Goal: Communication & Community: Answer question/provide support

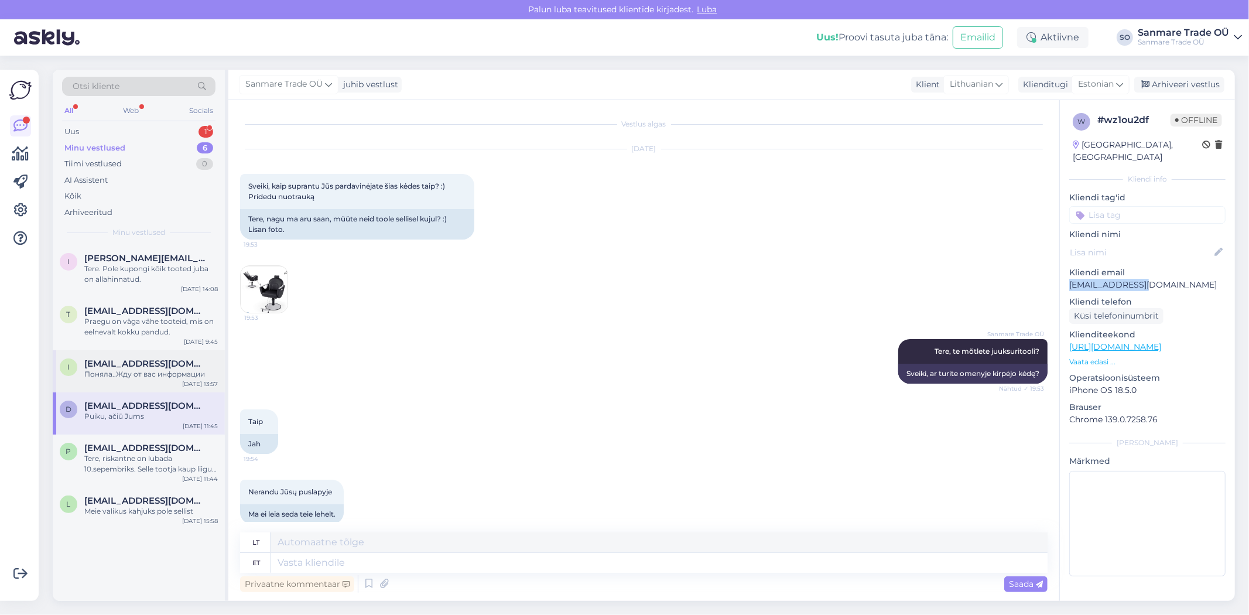
scroll to position [1823, 0]
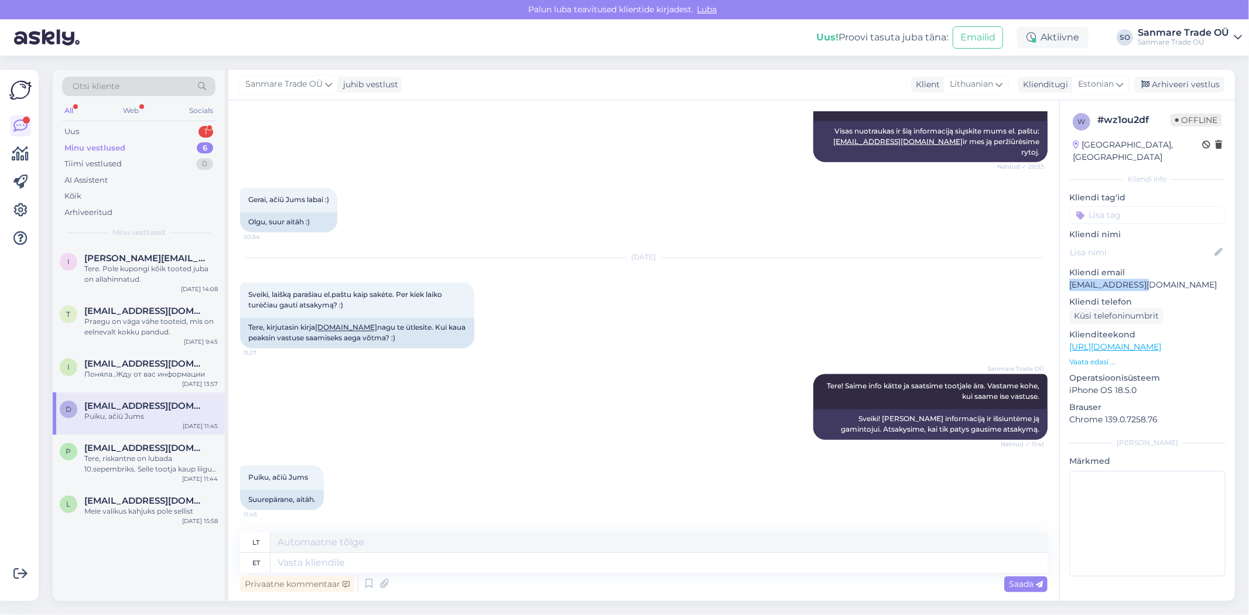
click at [109, 153] on div "Minu vestlused" at bounding box center [94, 148] width 61 height 12
click at [114, 124] on div "Uus 1" at bounding box center [138, 132] width 153 height 16
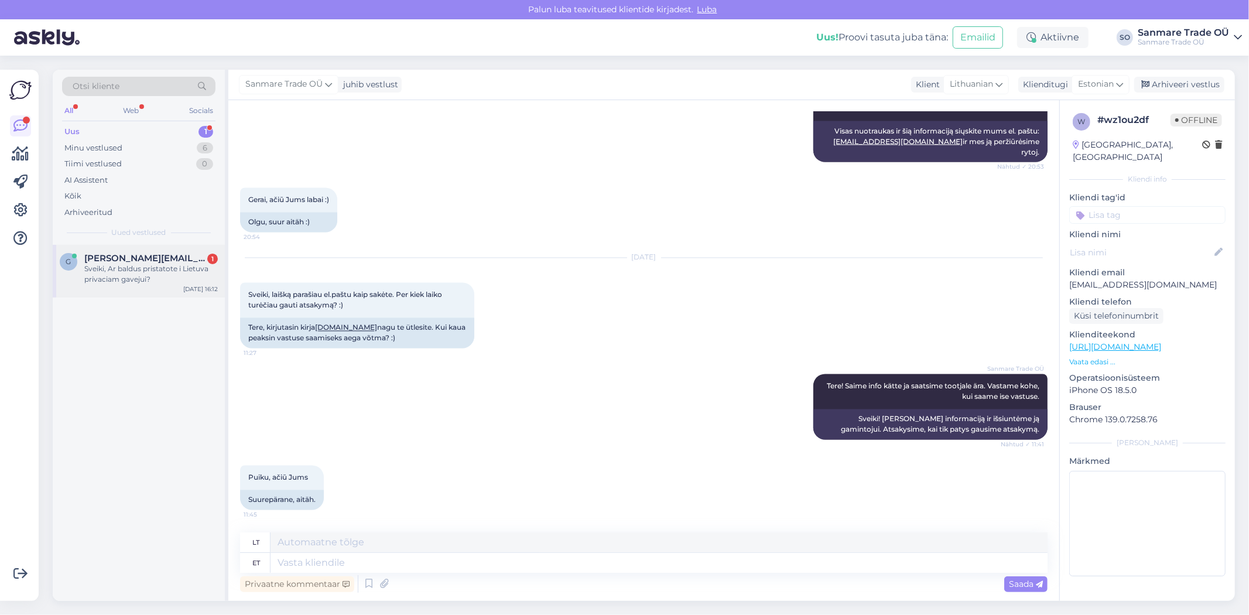
click at [122, 259] on span "[PERSON_NAME][EMAIL_ADDRESS][DOMAIN_NAME]" at bounding box center [145, 258] width 122 height 11
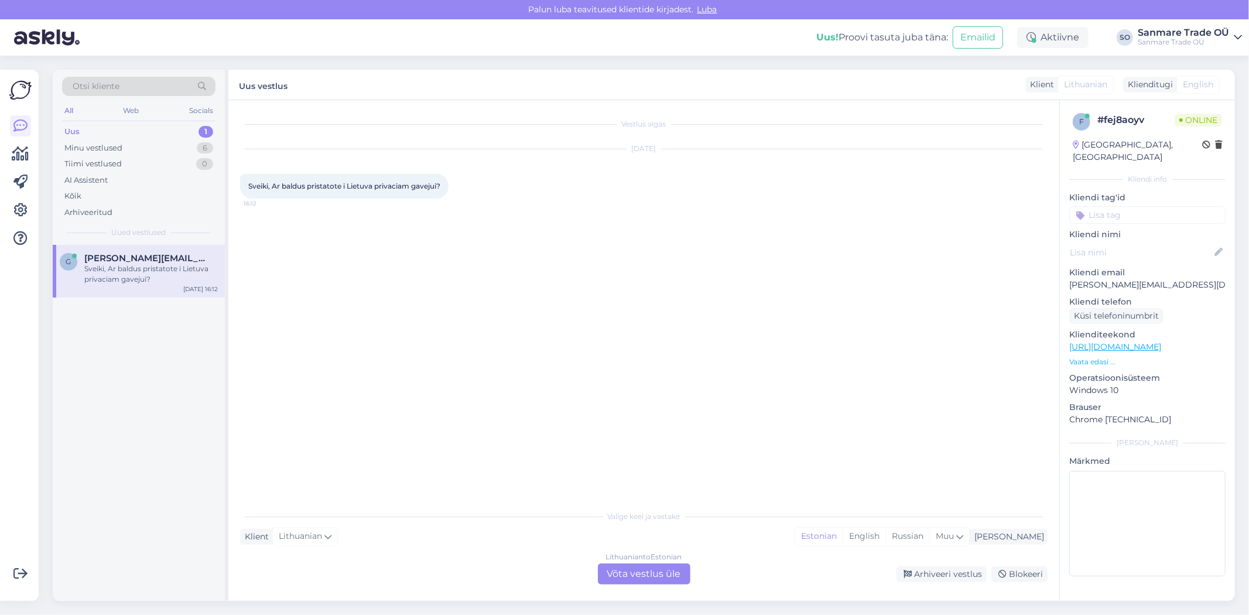
click at [673, 579] on div "Lithuanian to Estonian Võta vestlus üle" at bounding box center [644, 573] width 93 height 21
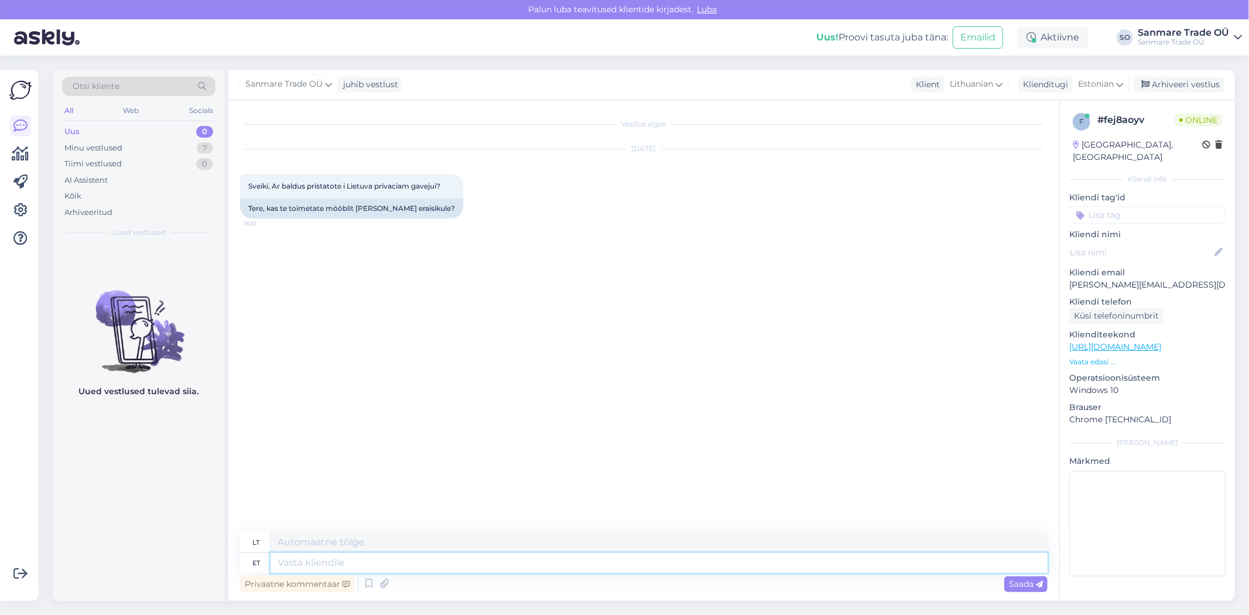
click at [340, 566] on textarea at bounding box center [659, 563] width 777 height 20
type textarea "Tere, jah"
type textarea "Sveiki,"
type textarea "Tere, jah i"
type textarea "Sveiki, taip"
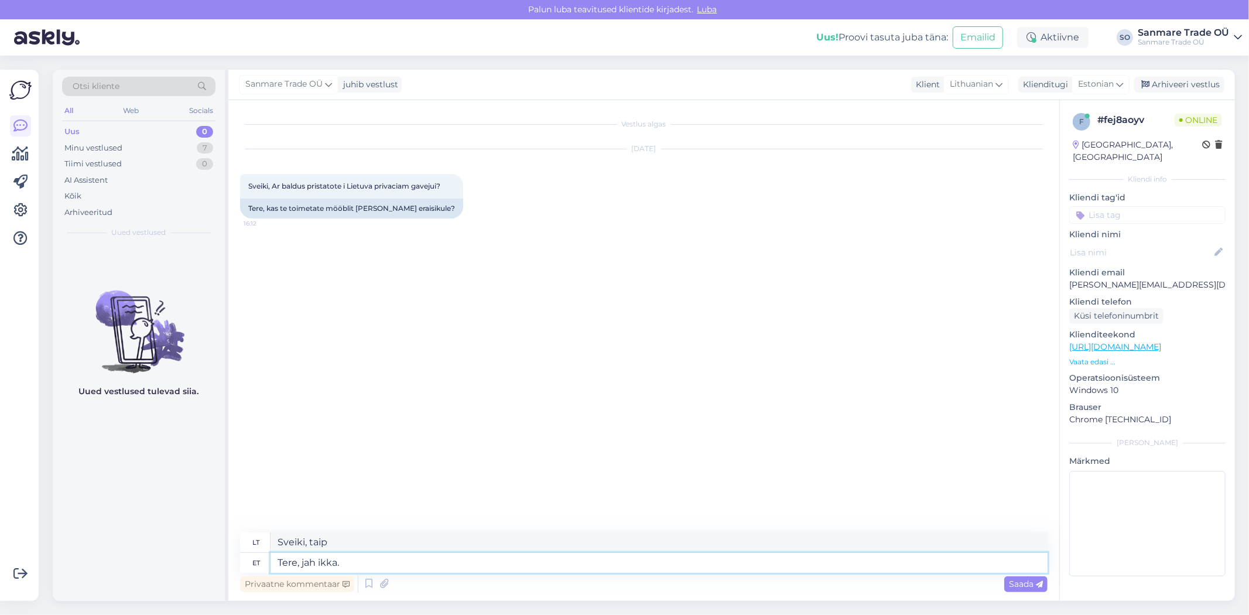
type textarea "Tere, jah ikka."
type textarea "Sveiki, taip."
type textarea "Tere, jah ikka. M"
type textarea "Sveiki, taip, žinoma. M."
click at [1102, 357] on p "Vaata edasi ..." at bounding box center [1147, 362] width 156 height 11
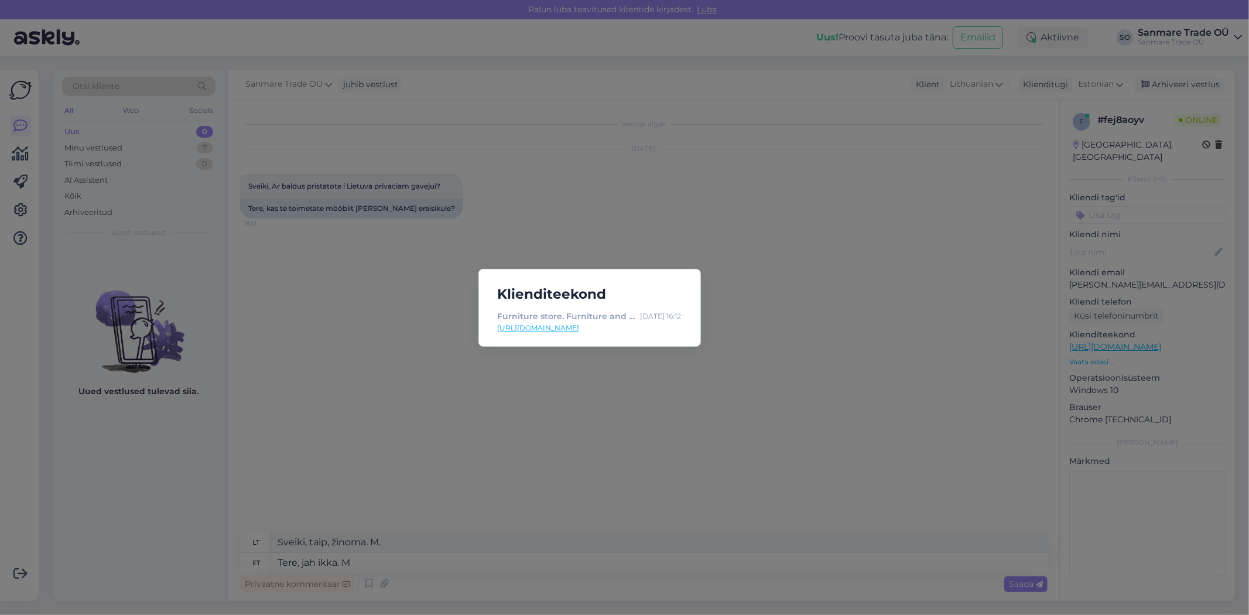
click at [420, 576] on div "Klienditeekond Furniture store. Furniture and interior design online store. - K…" at bounding box center [624, 307] width 1249 height 615
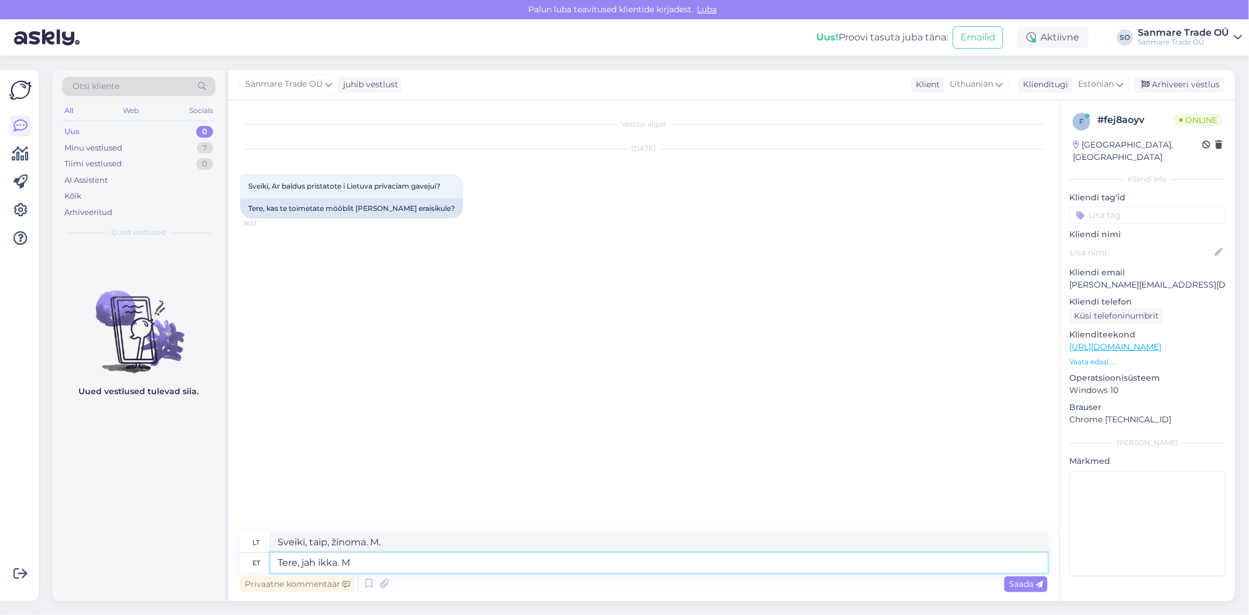
click at [399, 558] on textarea "Tere, jah ikka. M" at bounding box center [659, 563] width 777 height 20
type textarea "Tere, jah ikka."
type textarea "Sveiki, taip."
type textarea "Tere, jah ikka."
click at [1032, 583] on span "Saada" at bounding box center [1026, 584] width 34 height 11
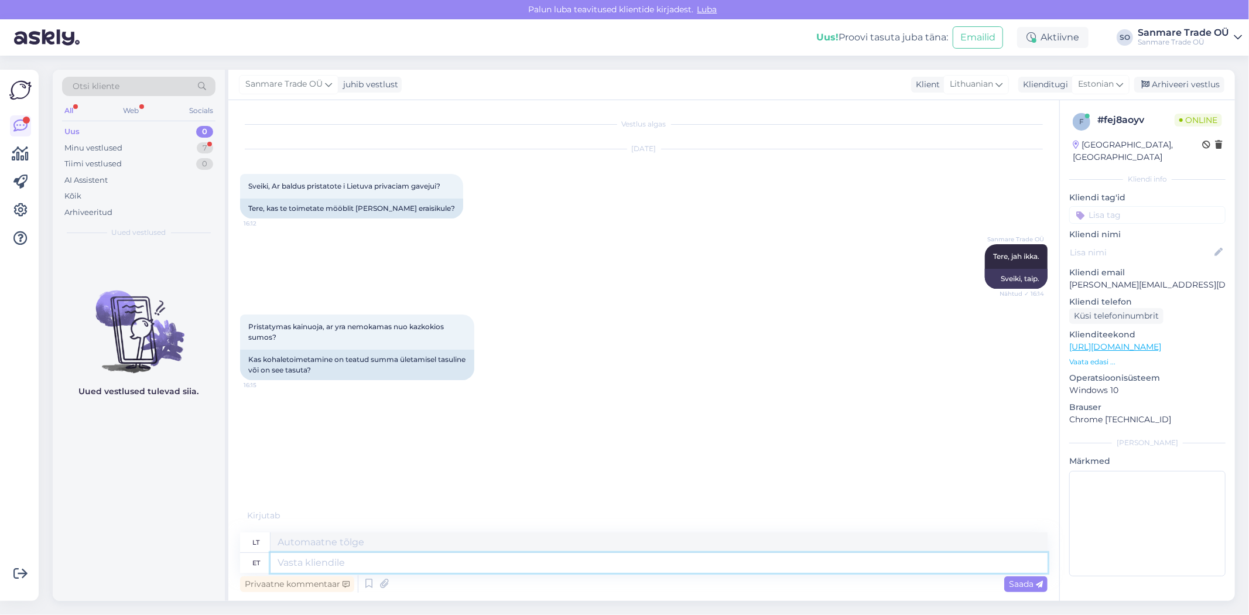
click at [396, 566] on textarea at bounding box center [659, 563] width 777 height 20
type textarea "See o"
type textarea "Tai"
type textarea "See on i"
type textarea "Tai yra"
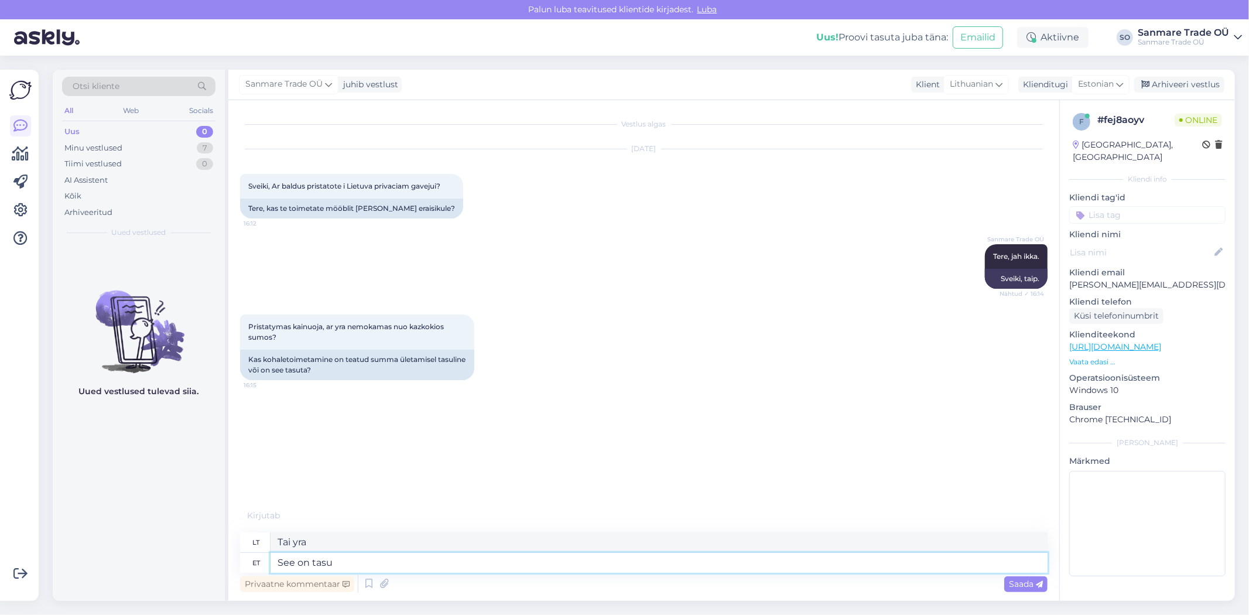
type textarea "See on tasut"
type textarea "Tai puodelis."
type textarea "See on tasuta"
type textarea "Tai nemokama."
click at [360, 559] on textarea "See on tasuta" at bounding box center [659, 563] width 777 height 20
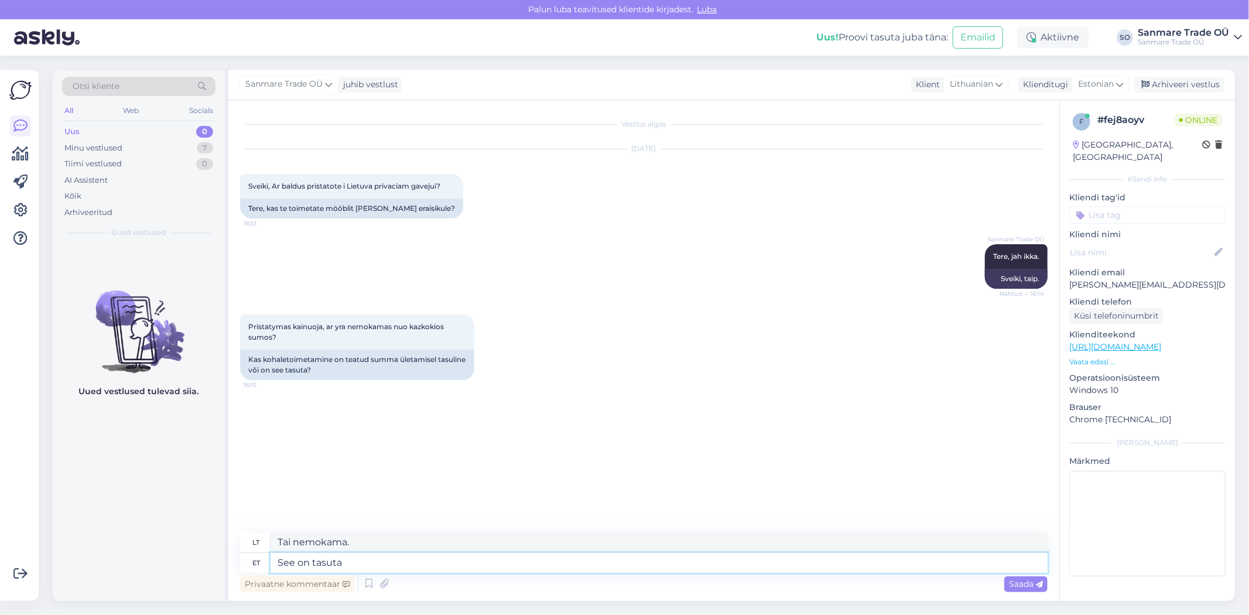
click at [360, 559] on textarea "See on tasuta" at bounding box center [659, 563] width 777 height 20
type textarea "See on"
type textarea "Tai yra"
type textarea "See"
type textarea "Tai"
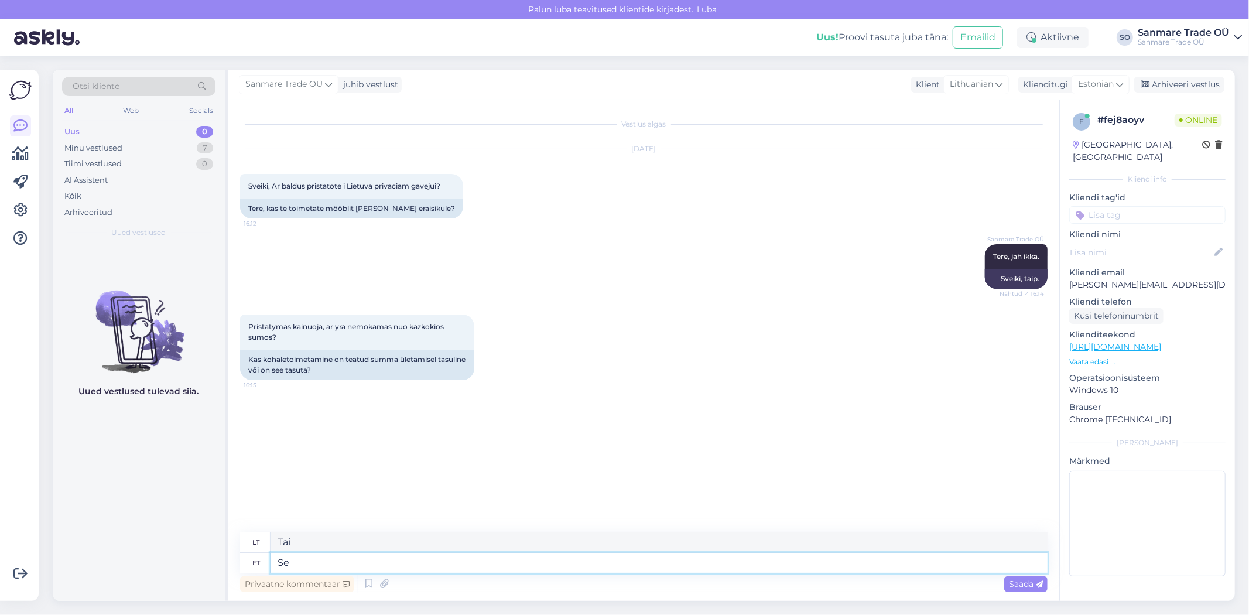
type textarea "S"
type textarea "Transport ta"
type textarea "Transportas"
type textarea "Transport tasuta"
type textarea "Nemokamas transportas"
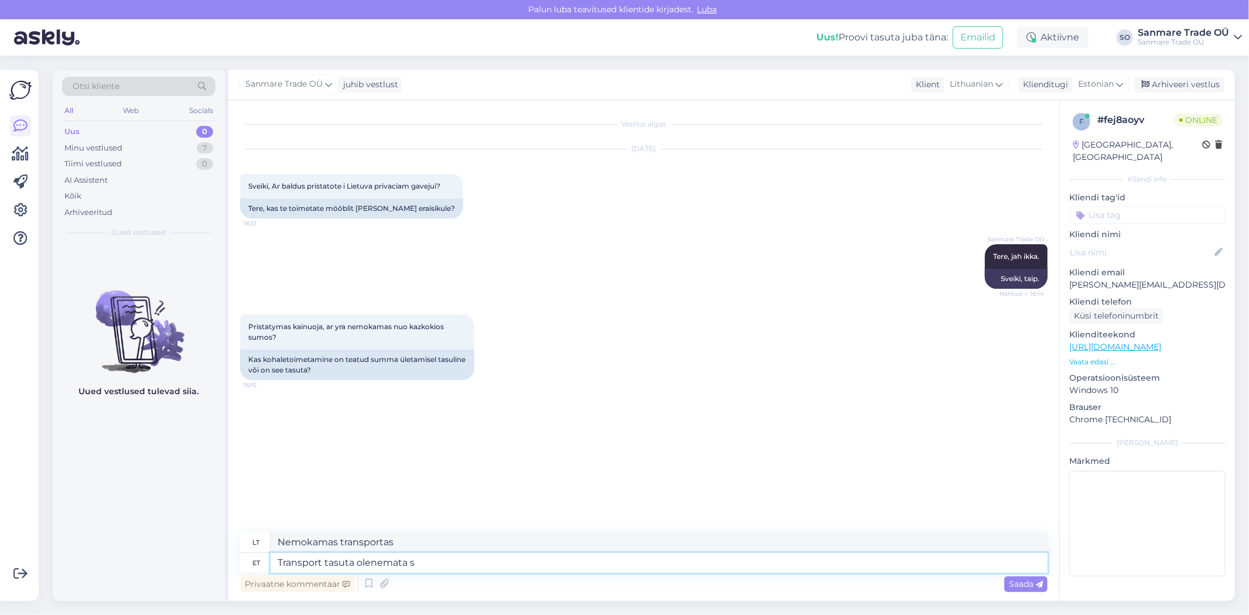
type textarea "Transport tasuta olenemata su"
type textarea "Nemokamas transportas bet kokiu atveju"
type textarea "Transport tasuta olenemata summast"
type textarea "Nemokamas pristatymas nepriklausomai nuo sumos"
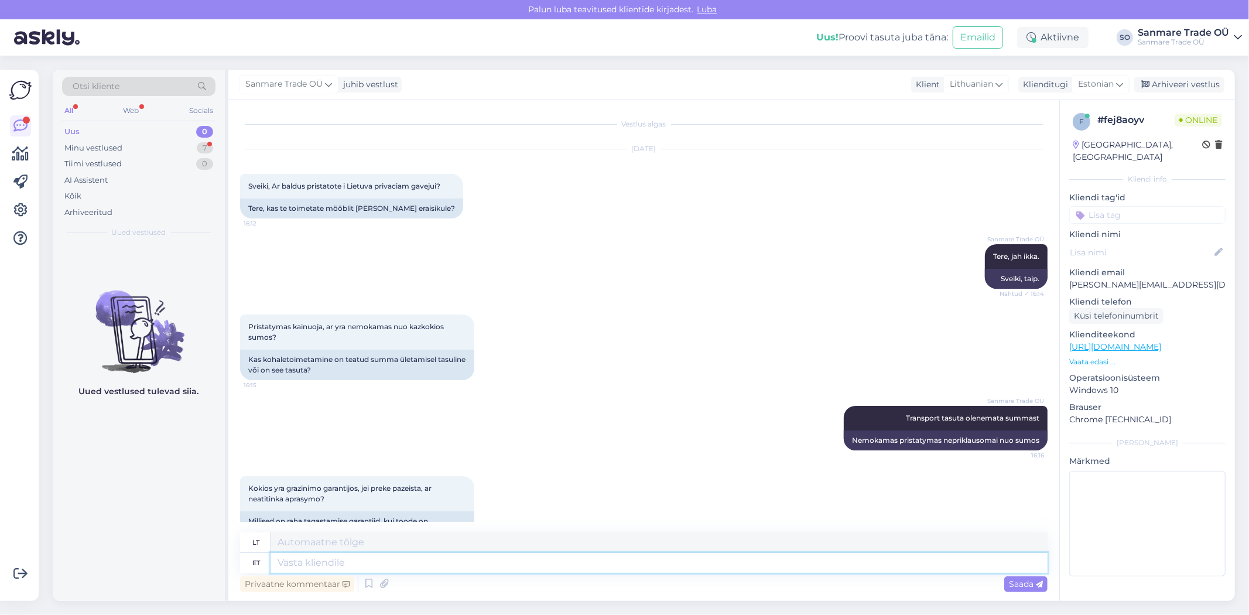
scroll to position [32, 0]
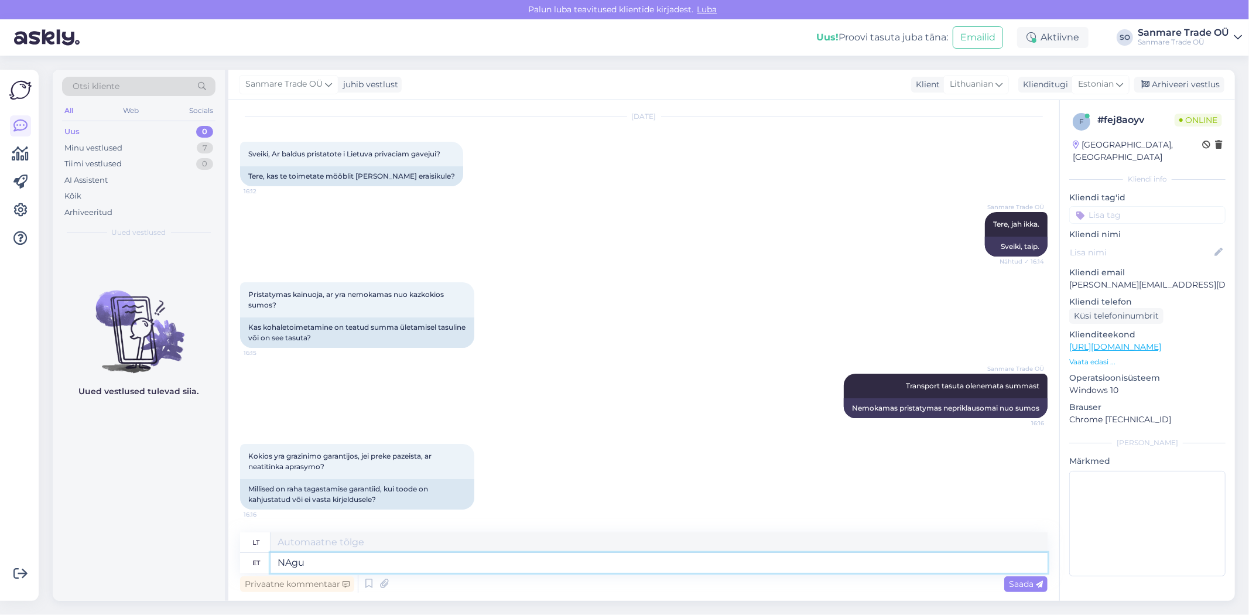
type textarea "NAgu e"
type textarea "PATINKA"
type textarea "NAgu epoodides ik"
type textarea "PATINKA el. parduotuvėse"
type textarea "NAgu epoodides ikka, 14"
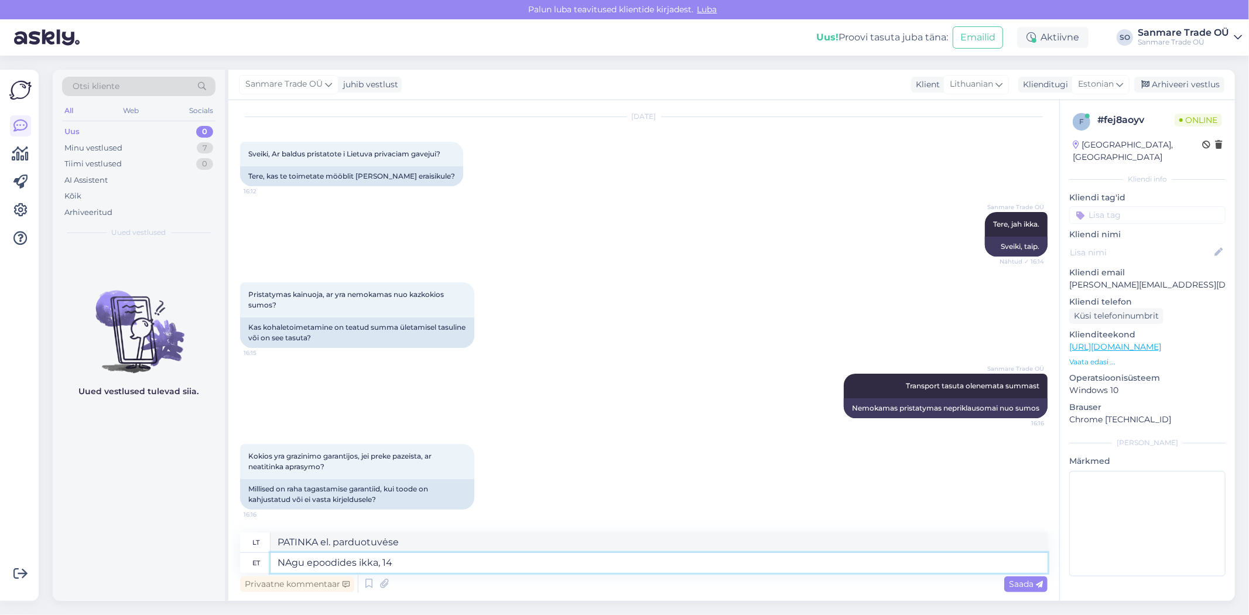
type textarea "Lygiai taip pat, kaip ir elektroninėse parduotuvėse,"
type textarea "NAgu epoodides ikka, 14 pü"
type textarea "Kaip ir elektroninėse parduotuvėse, 14"
type textarea "NAgu epoodides ikka, 14 p"
type textarea "Kaip ir elektroninėse parduotuvėse, 14 dienų"
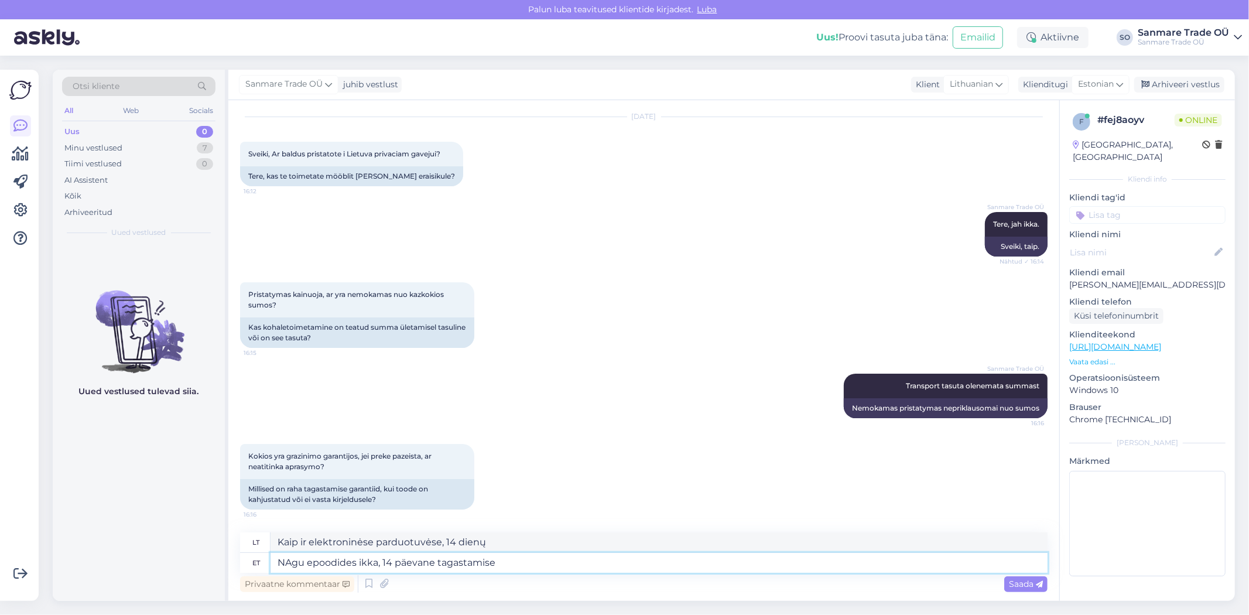
type textarea "NAgu epoodides ikka, 14 päevane tagastamise õ"
type textarea "Kaip ir elektroninėse parduotuvėse, 14 dienų grąžinimo politika"
type textarea "NAgu epoodides ikka, 14 päevane tagastamise õigus ja 2"
type textarea "Kaip visada el. parduotuvėse, taikoma 14 dienų grąžinimo politika ir"
type textarea "NAgu epoodides ikka, 14 päevane tagastamise õigus ja 2 a"
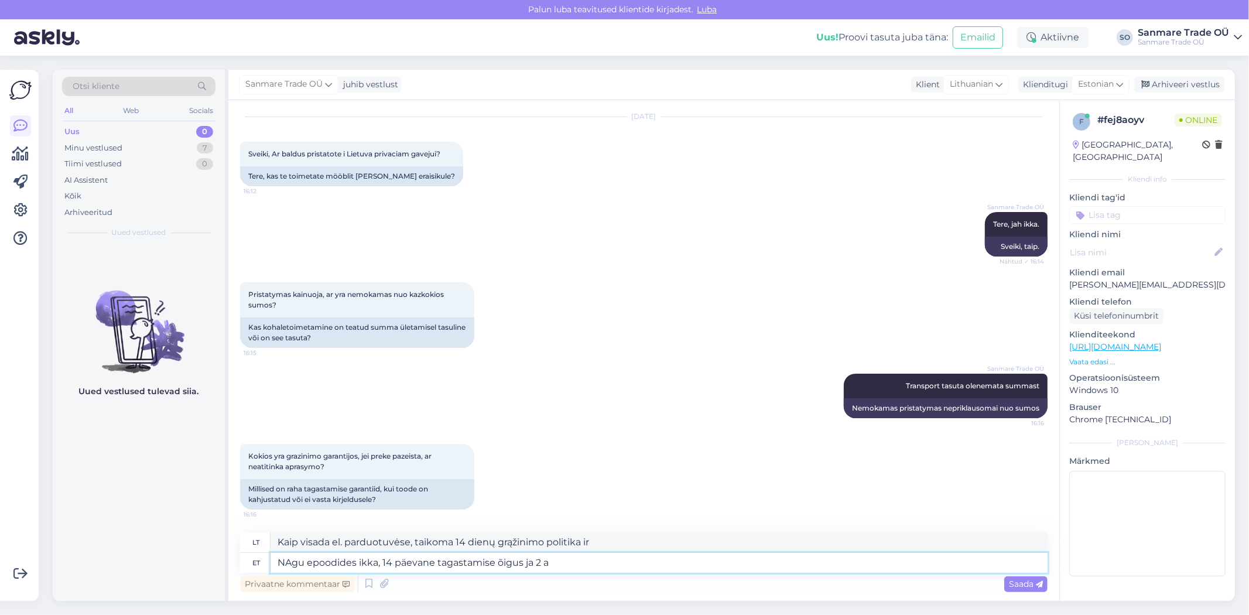
type textarea "Kaip visada el. parduotuvėse, taikoma 14 dienų grąžinimo politika ir 2"
type textarea "NAgu epoodides ikka, 14 päevane tagastamise õigus ja 2 aastane"
type textarea "Kaip ir elektroninėse parduotuvėse, 14 dienų grąžinimo politika ir 2 metų garan…"
type textarea "NAgu epoodides ikka, 14 päevane tagastamise õigus ja 2 aastane pretensioonide e…"
type textarea "Kaip visada el. parduotuvėse, 14 dienų grąžinimo politika ir 2 metų garantija"
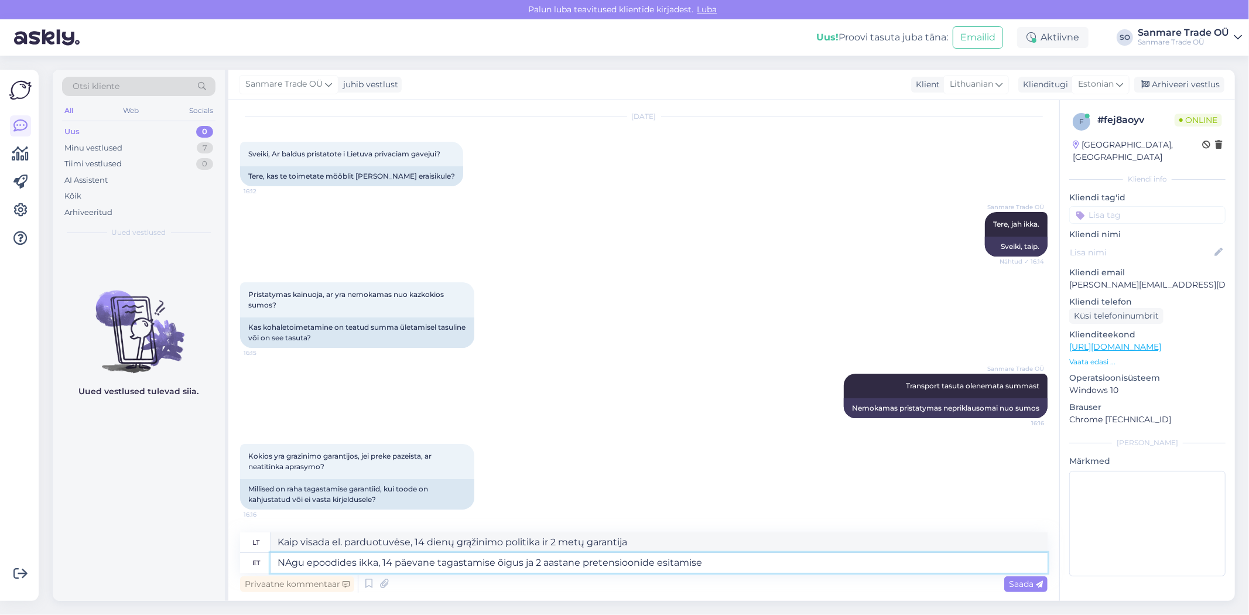
type textarea "NAgu epoodides ikka, 14 päevane tagastamise õigus ja 2 aastane pretensioonide e…"
type textarea "Kaip ir elektroninėse parduotuvėse, 14 dienų grąžinimo politika ir 2 metų garan…"
type textarea "NAgu epoodides ikka, 14 päevane tagastamise õigus ja 2 aastane pretensioonide e…"
type textarea "Kaip visada el. parduotuvėse, galioja 14 dienų grąžinimo politika ir 2 metų sku…"
click at [609, 565] on textarea "NAgu epoodides ikka, 14 päevane tagastamise õigus ja 2 aastane pretensioonide e…" at bounding box center [659, 563] width 777 height 20
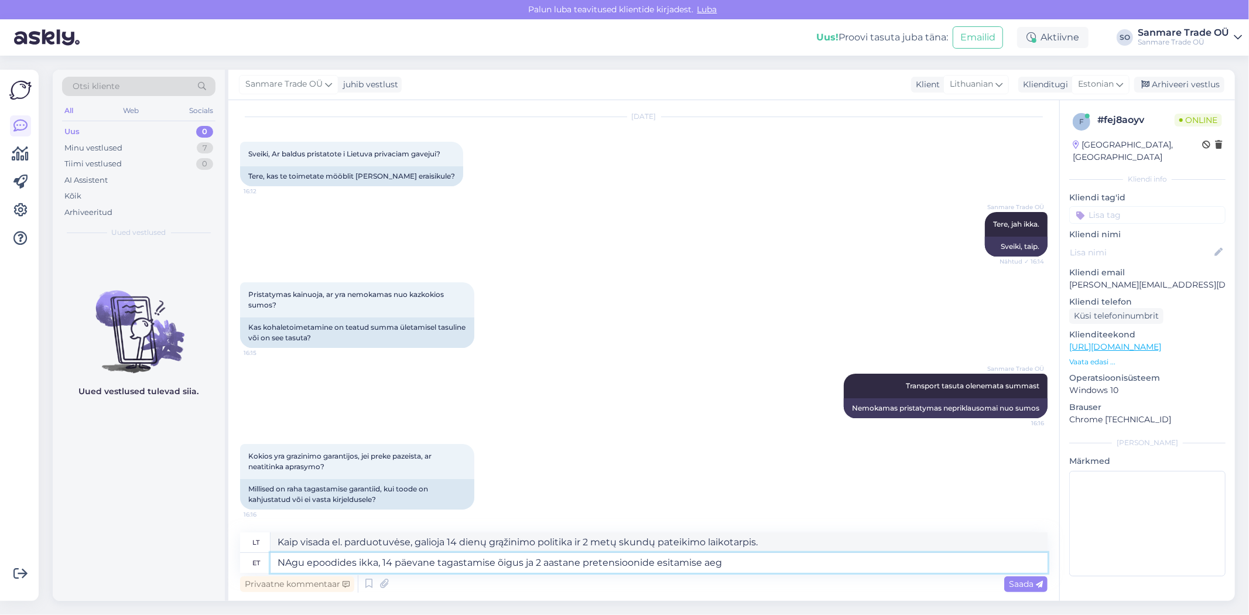
click at [609, 565] on textarea "NAgu epoodides ikka, 14 päevane tagastamise õigus ja 2 aastane pretensioonide e…" at bounding box center [659, 563] width 777 height 20
click at [607, 566] on textarea "NAgu epoodides ikka, 14 päevane tagastamise õigus ja 2 aastane pretensioonide e…" at bounding box center [659, 563] width 777 height 20
click at [595, 569] on textarea "NAgu epoodides ikka, 14 päevane tagastamise õigus ja 2 aastane pretensioonide e…" at bounding box center [659, 563] width 777 height 20
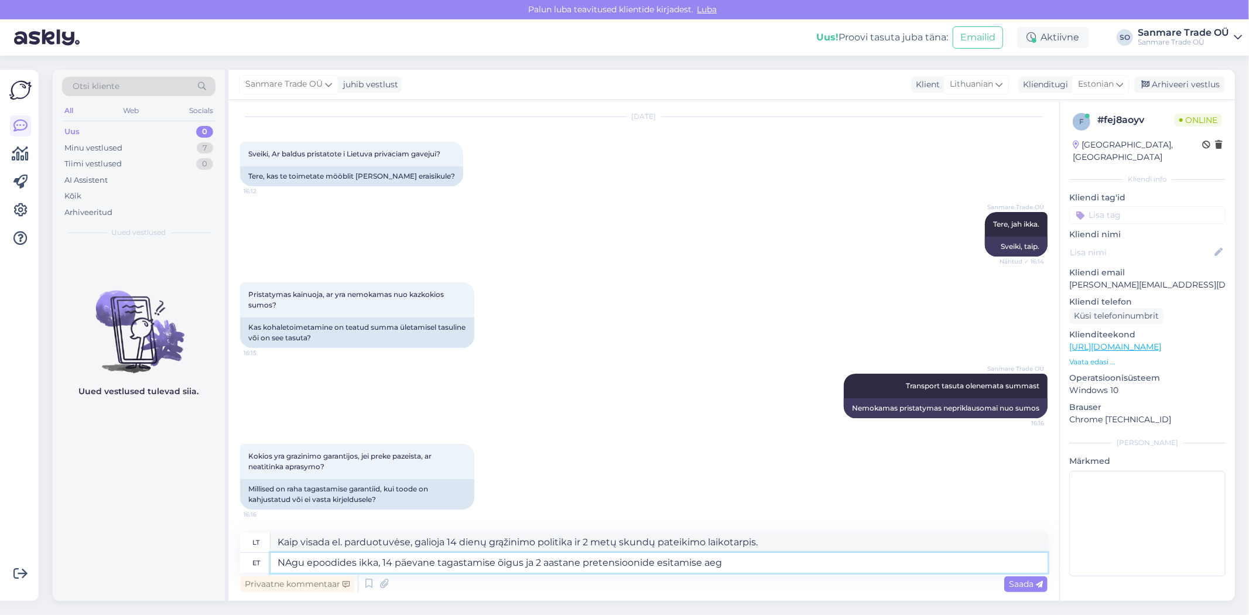
click at [580, 564] on textarea "NAgu epoodides ikka, 14 päevane tagastamise õigus ja 2 aastane pretensioonide e…" at bounding box center [659, 563] width 777 height 20
drag, startPoint x: 581, startPoint y: 561, endPoint x: 651, endPoint y: 561, distance: 70.3
click at [651, 561] on textarea "NAgu epoodides ikka, 14 päevane tagastamise õigus ja 2 aastane pretensioonide e…" at bounding box center [659, 563] width 777 height 20
click at [292, 562] on textarea "NAgu epoodides ikka, 14 päevane tagastamise õigus ja 2 aastane pretensioonide e…" at bounding box center [659, 563] width 777 height 20
type textarea "Nagu epoodides ikka, 14 päevane tagastamise õigus ja 2 aastane pretensioonide e…"
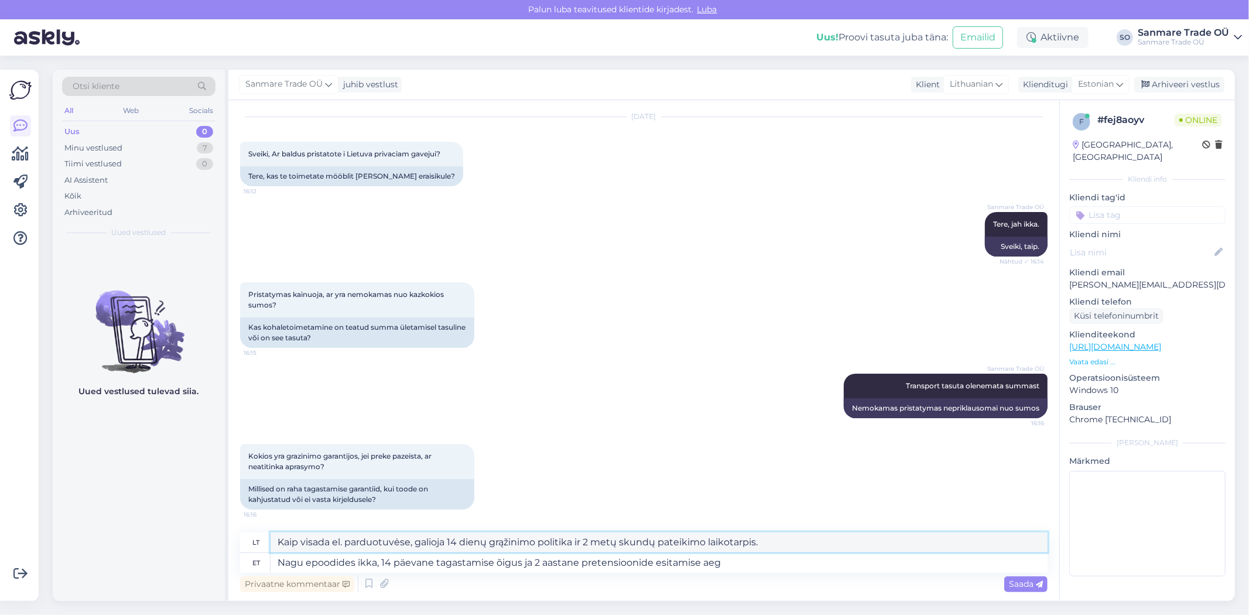
click at [321, 540] on textarea "Kaip visada el. parduotuvėse, galioja 14 dienų grąžinimo politika ir 2 metų sku…" at bounding box center [659, 542] width 777 height 20
type textarea "Kaip visada el. parduotuvėse, galioja 14 dienų grąžinimo politika ir 2 metų pre…"
click at [321, 540] on textarea "Kaip visada el. parduotuvėse, galioja 14 dienų grąžinimo politika ir 2 metų pre…" at bounding box center [659, 542] width 777 height 20
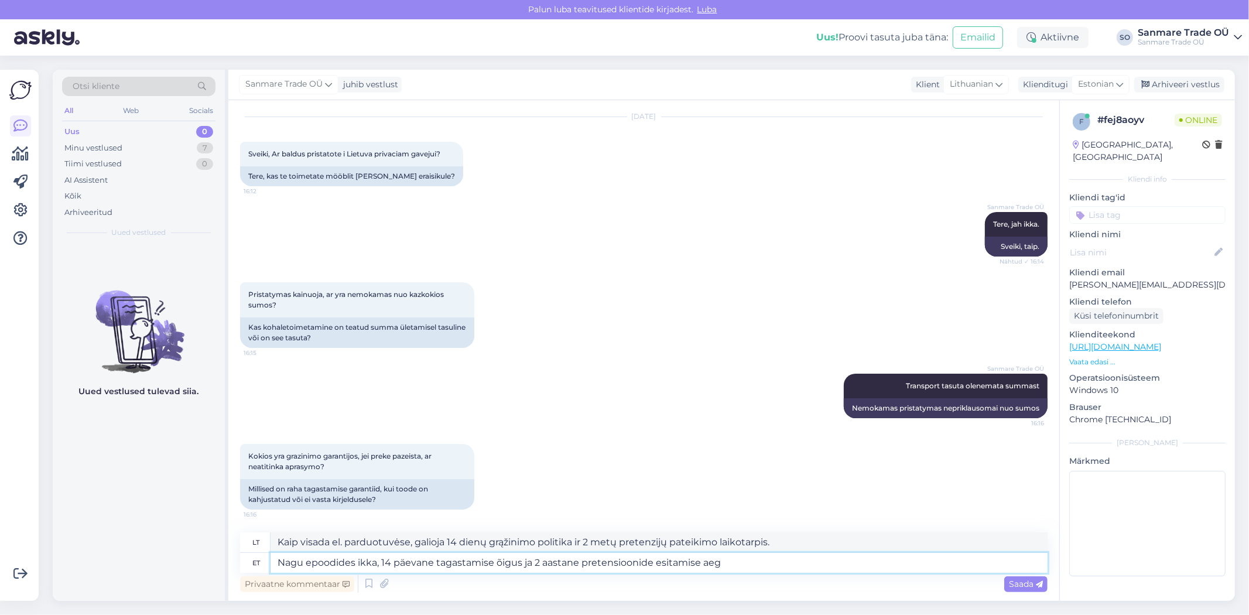
click at [758, 568] on textarea "Nagu epoodides ikka, 14 päevane tagastamise õigus ja 2 aastane pretensioonide e…" at bounding box center [659, 563] width 777 height 20
type textarea "Nagu epoodides ikka, 14 päevane tagastamise õigus ja 2 aastane pretensioonide e…"
click at [1026, 583] on span "Saada" at bounding box center [1026, 584] width 34 height 11
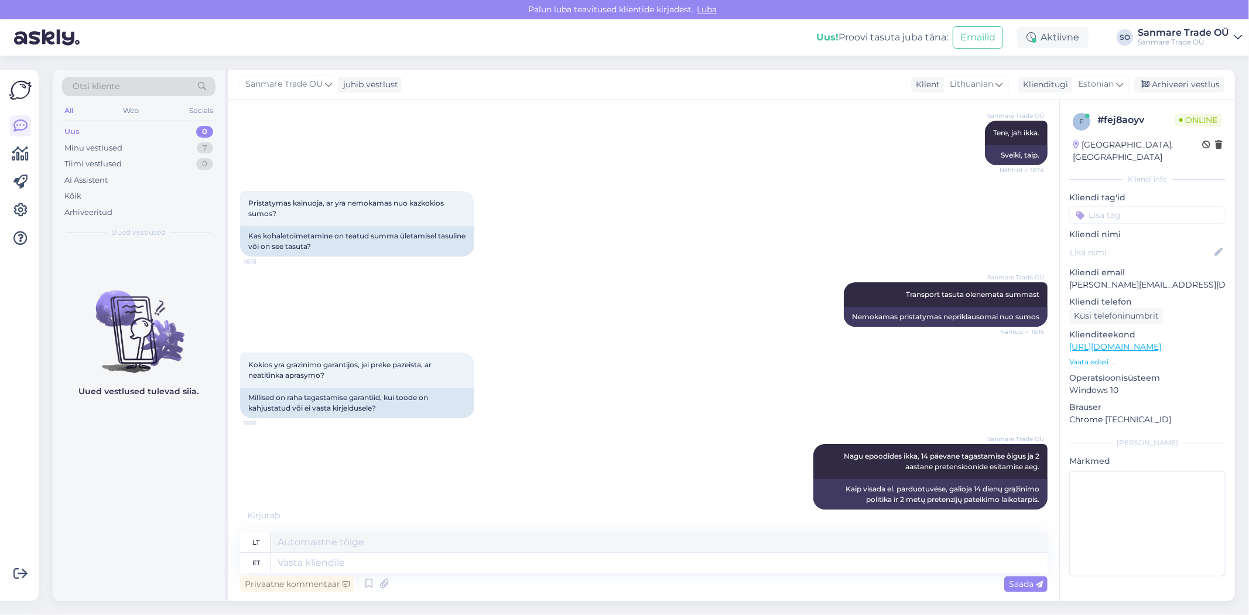
scroll to position [194, 0]
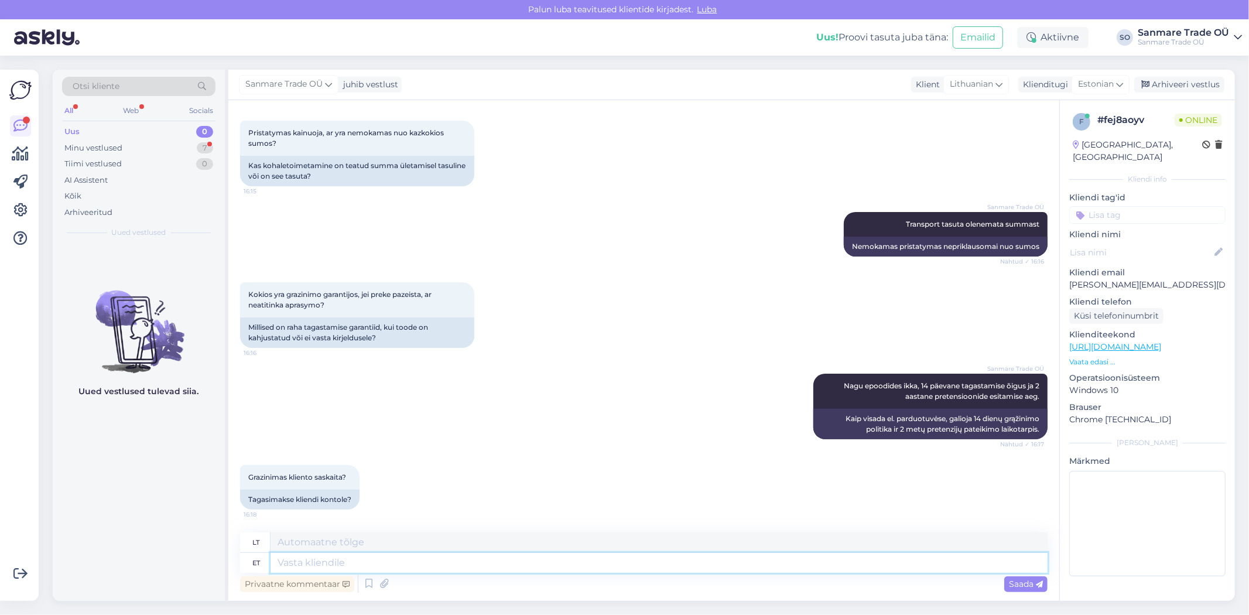
click at [332, 559] on textarea at bounding box center [659, 563] width 777 height 20
type textarea "Jah"
type textarea "Taip"
type textarea "Jah,"
type textarea "Taip,"
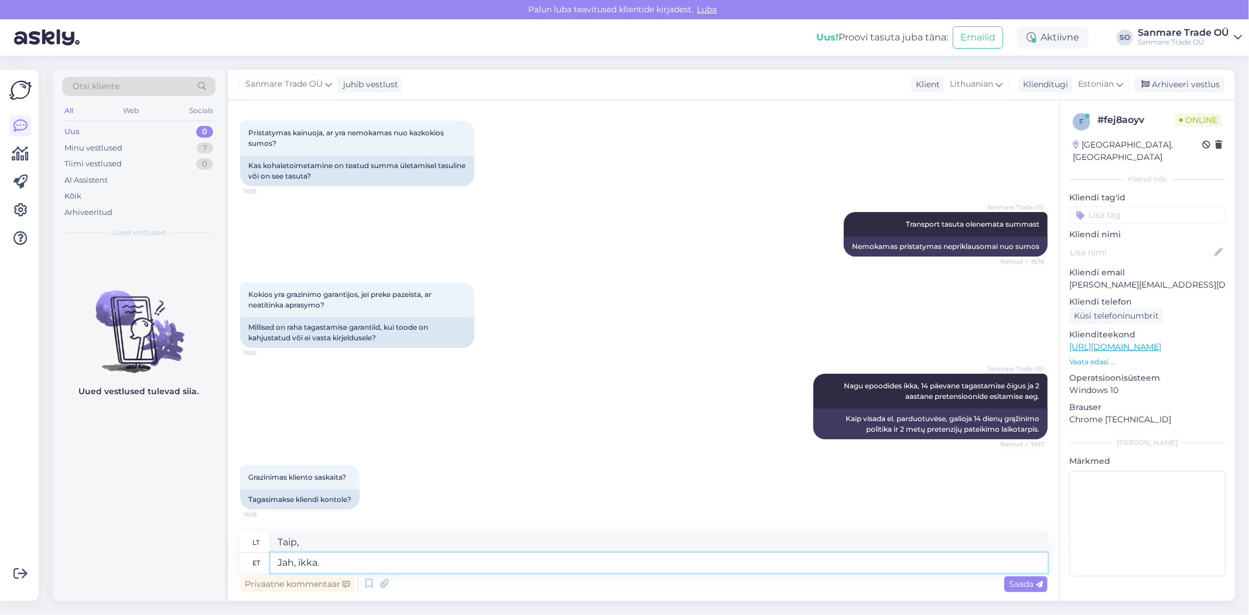
type textarea "Jah, ikka."
type textarea "Taip, vis dar."
type textarea "Jah, ikka. [GEOGRAPHIC_DATA]"
type textarea "Taip, vis dar. Tas pats."
type textarea "Jah, ikka. Samad tingimused"
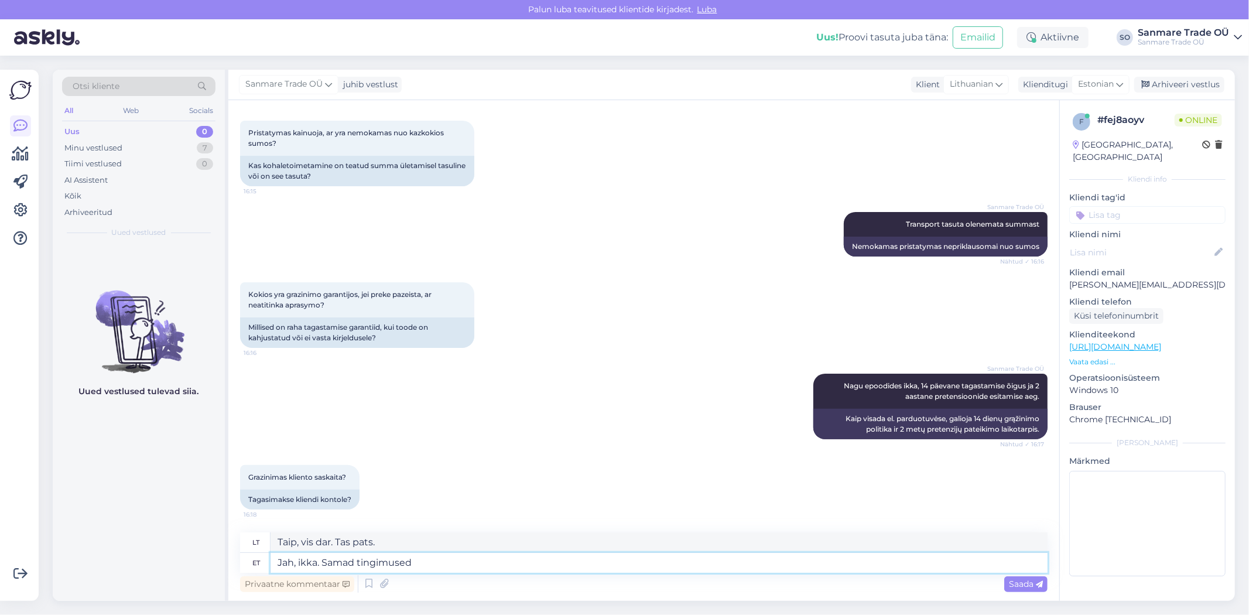
type textarea "Taip, vis dar. Tos pačios sąlygos."
type textarea "Jah, ikka. Samad tingimused nagu"
type textarea "Taip, vis dar. Tos pačios sąlygos kaip ir"
type textarea "Jah, ikka. Samad tingimused nagu igal"
type textarea "Taip, vis dar. Tos pačios sąlygos kaip ir kiekvienai."
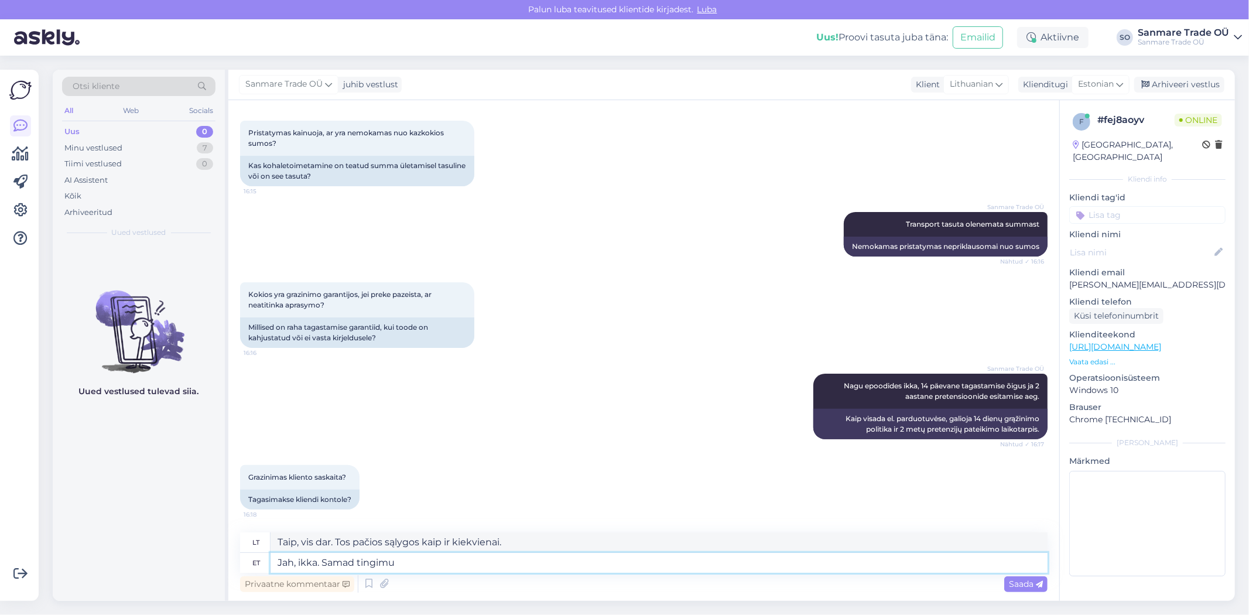
type textarea "Jah, ikka. Samad tingim"
type textarea "Taip, vis dar. Tos pačios sąlygos kaip ir"
type textarea "Jah, ikka. Samad ting"
type textarea "Taip, vis dar. Tos pačios sąlygos."
type textarea "Jah, ikka."
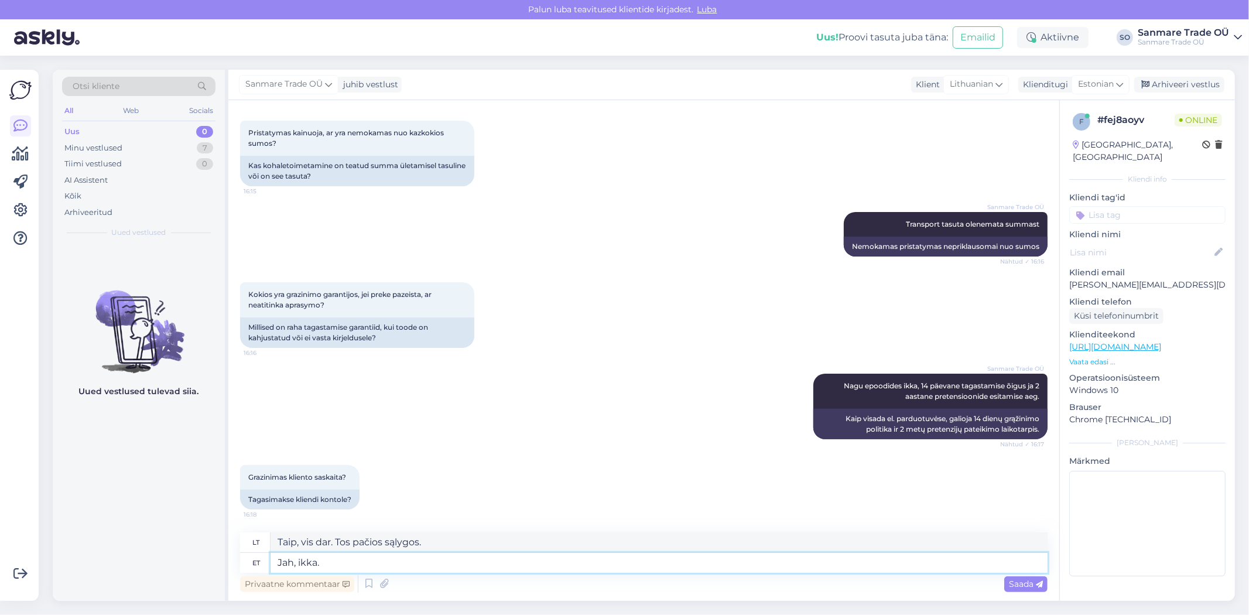
type textarea "Taip, vis dar. Tas pats."
type textarea "Jah,"
type textarea "Taip, vis dar."
type textarea "[PERSON_NAME]"
type textarea "Taip,"
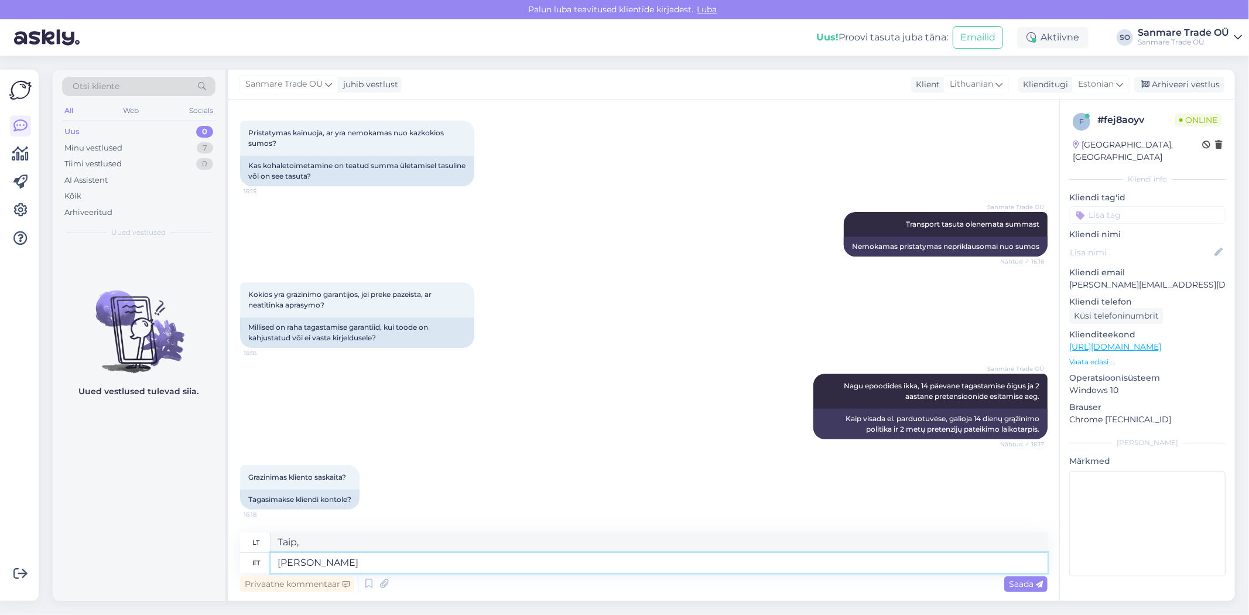
type textarea "Jah"
type textarea "Taip"
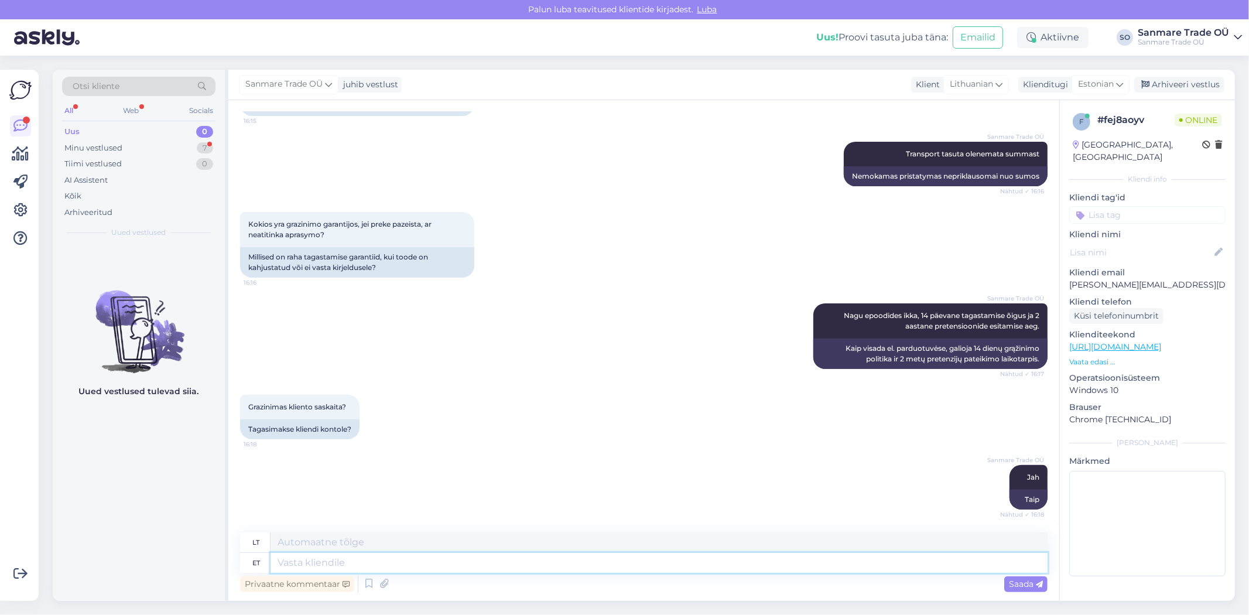
scroll to position [334, 0]
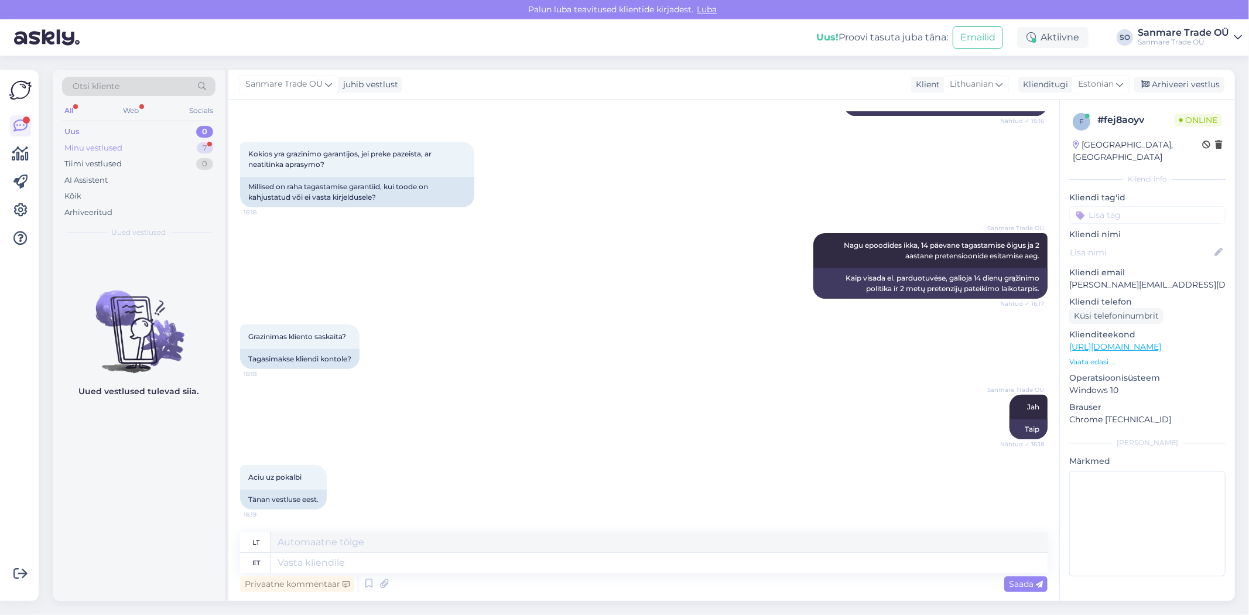
click at [145, 152] on div "Minu vestlused 7" at bounding box center [138, 148] width 153 height 16
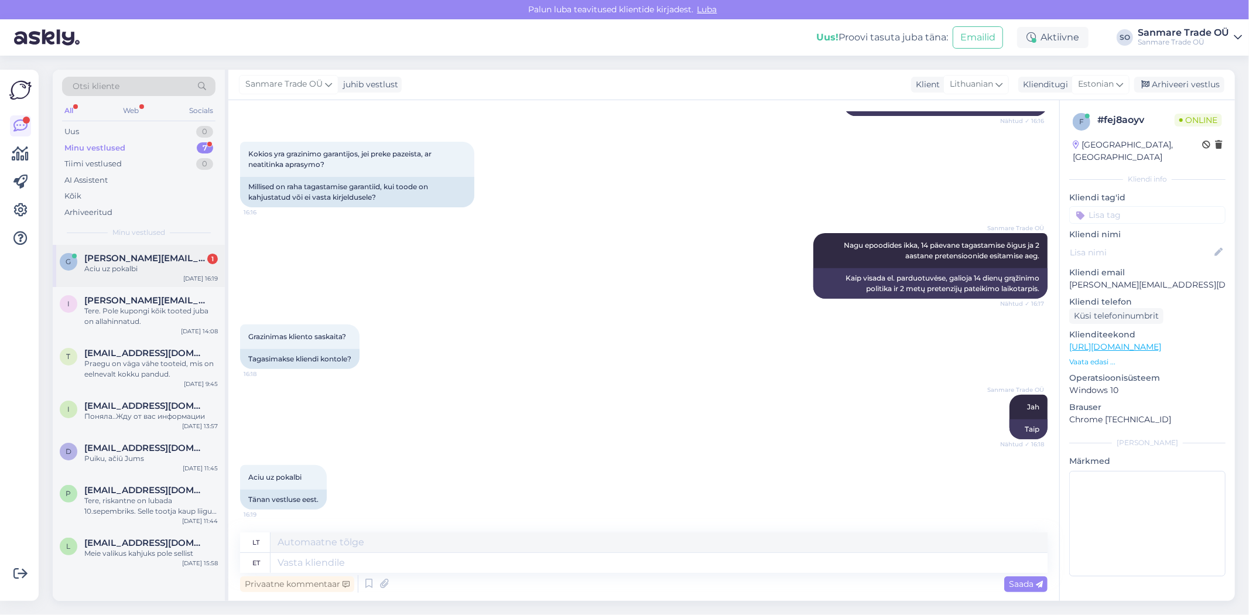
click at [156, 271] on div "Aciu uz pokalbi" at bounding box center [151, 269] width 134 height 11
click at [158, 312] on div "Tere. Pole kupongi kõik tooted juba on allahinnatud." at bounding box center [151, 316] width 134 height 21
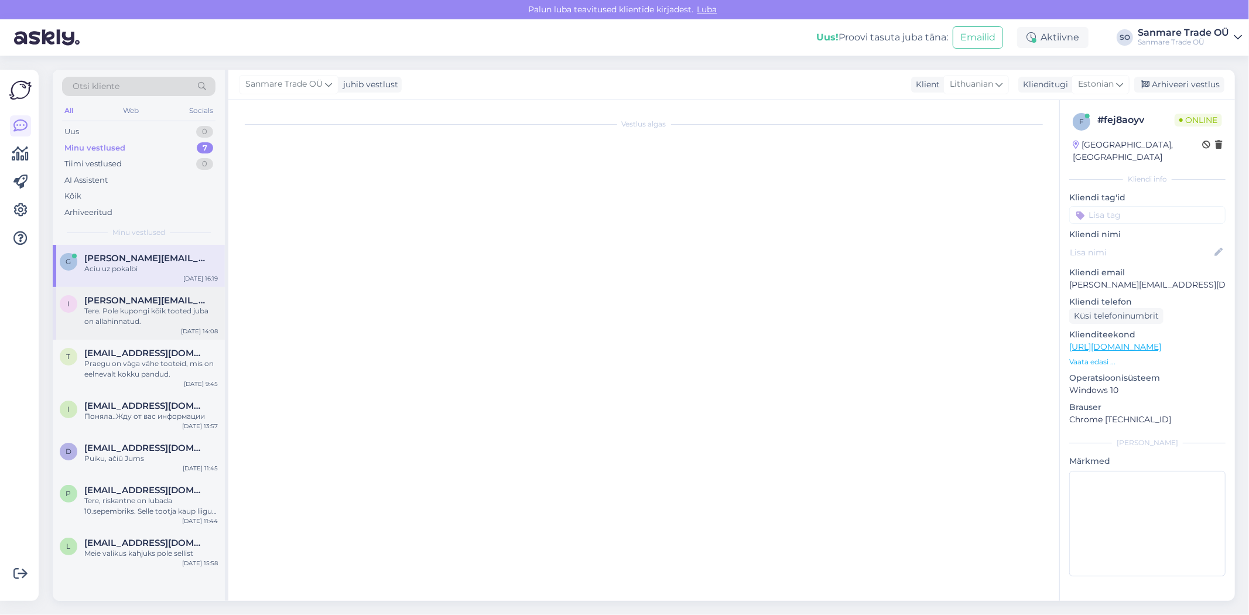
scroll to position [0, 0]
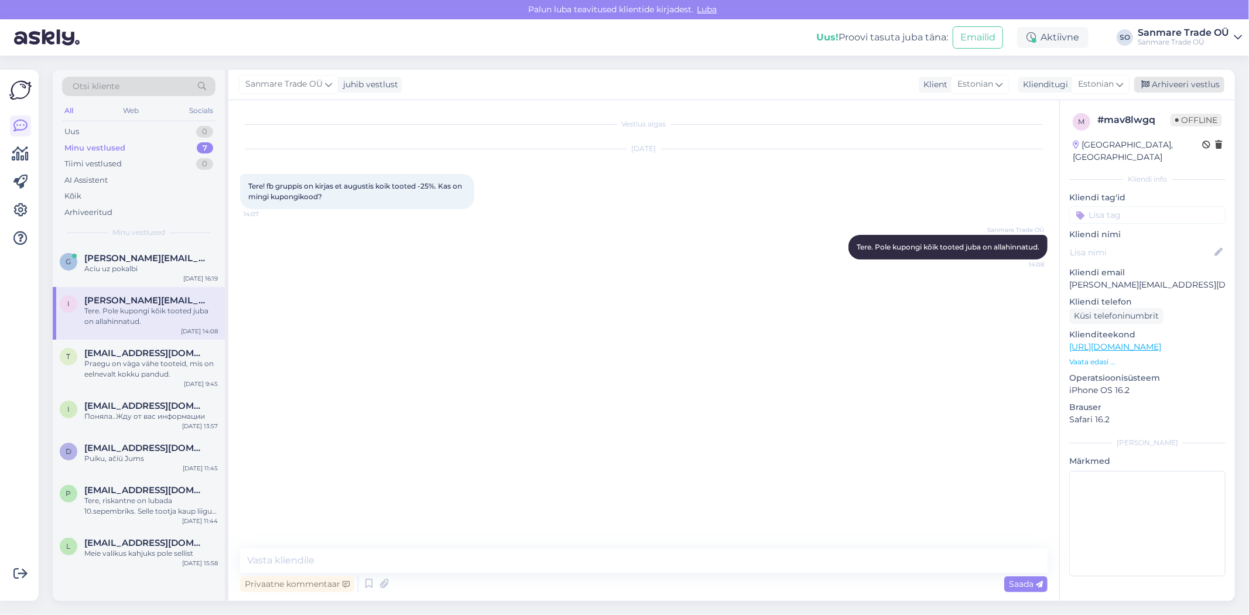
click at [1178, 90] on div "Arhiveeri vestlus" at bounding box center [1179, 85] width 90 height 16
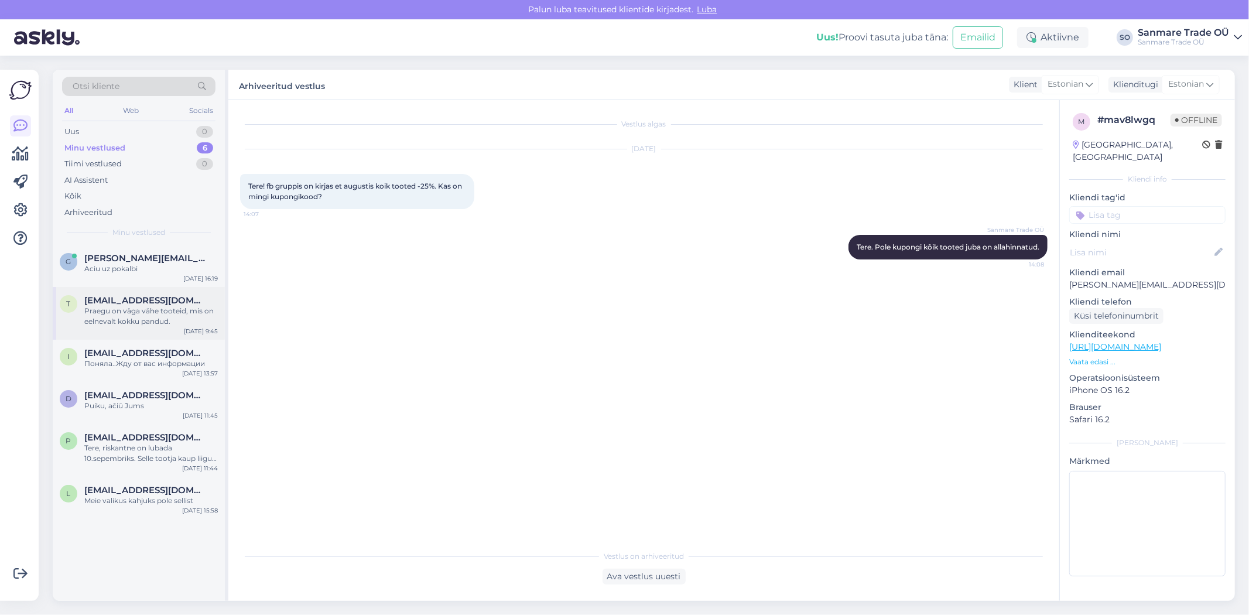
click at [147, 308] on div "Praegu on väga vähe tooteid, mis on eelnevalt kokku pandud." at bounding box center [151, 316] width 134 height 21
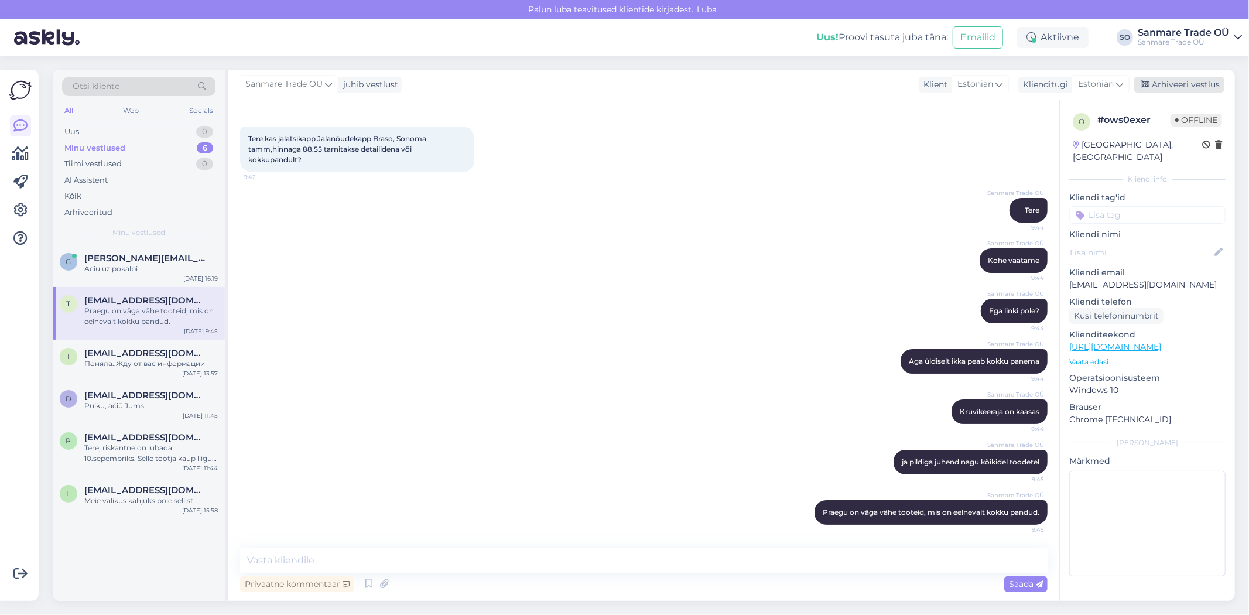
click at [1182, 83] on div "Arhiveeri vestlus" at bounding box center [1179, 85] width 90 height 16
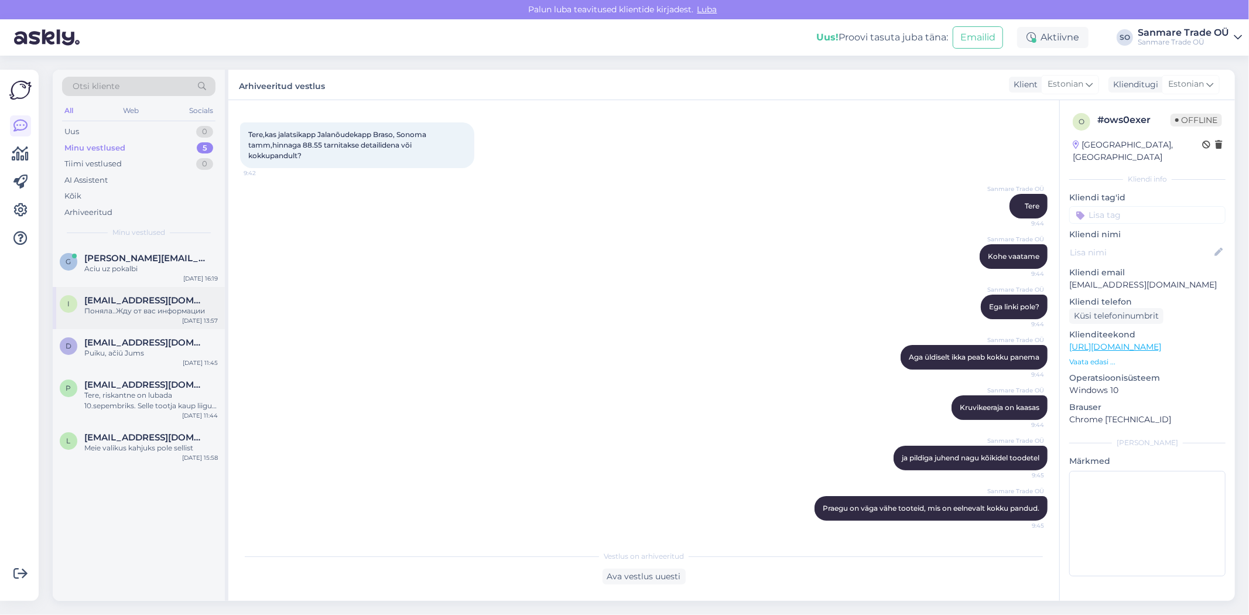
click at [91, 320] on div "i [EMAIL_ADDRESS][DOMAIN_NAME] Поняла..Жду от вас информации [DATE] 13:57" at bounding box center [139, 308] width 172 height 42
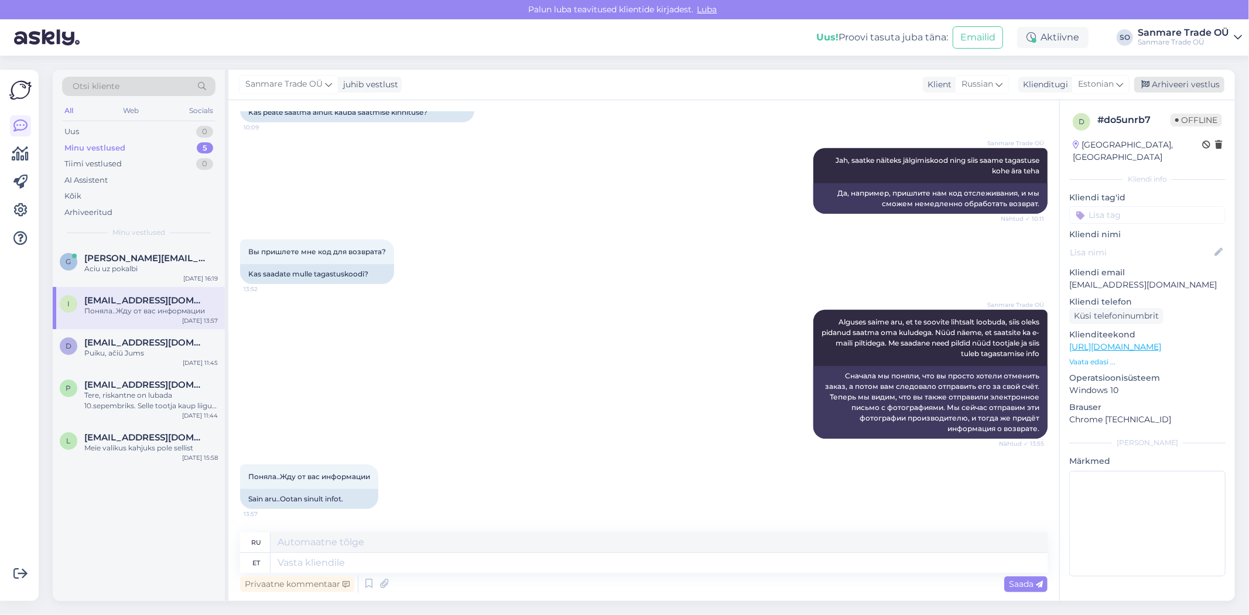
click at [1192, 80] on div "Arhiveeri vestlus" at bounding box center [1179, 85] width 90 height 16
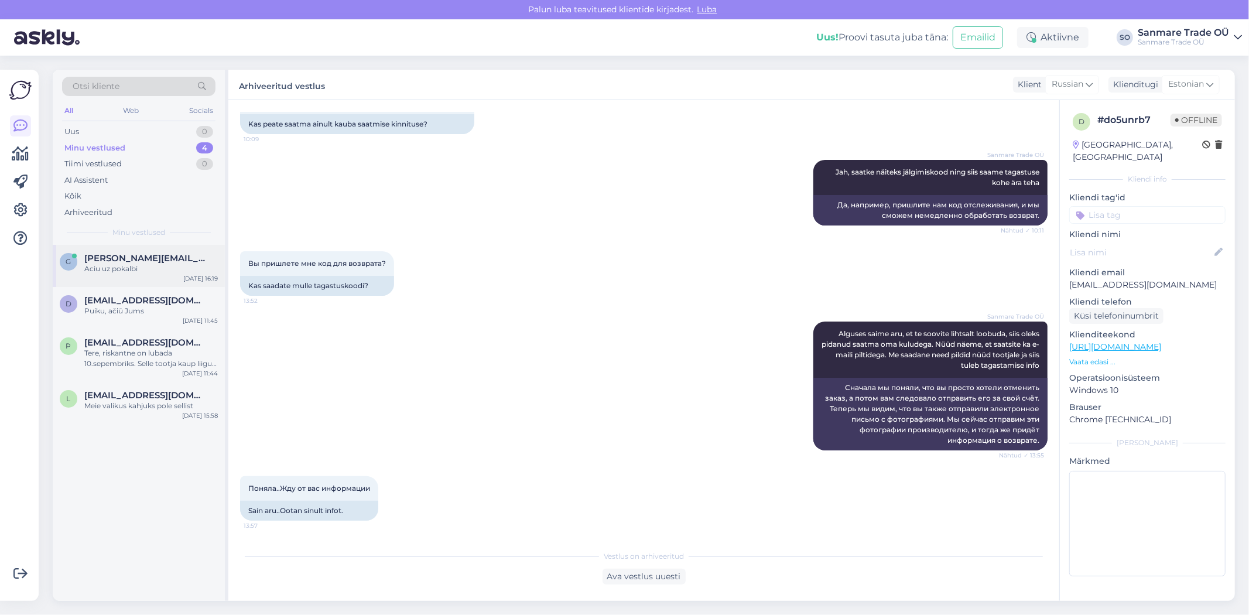
click at [156, 276] on div "g [EMAIL_ADDRESS][DOMAIN_NAME] Aciu uz pokalbi [DATE] 16:19" at bounding box center [139, 266] width 172 height 42
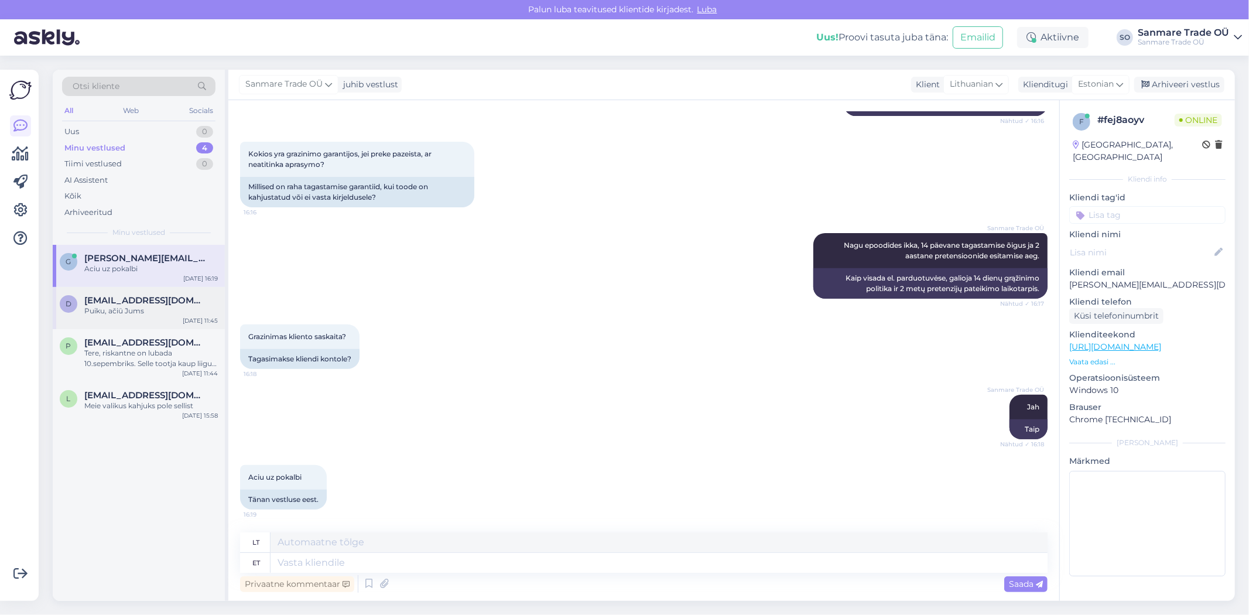
click at [139, 300] on span "[EMAIL_ADDRESS][DOMAIN_NAME]" at bounding box center [145, 300] width 122 height 11
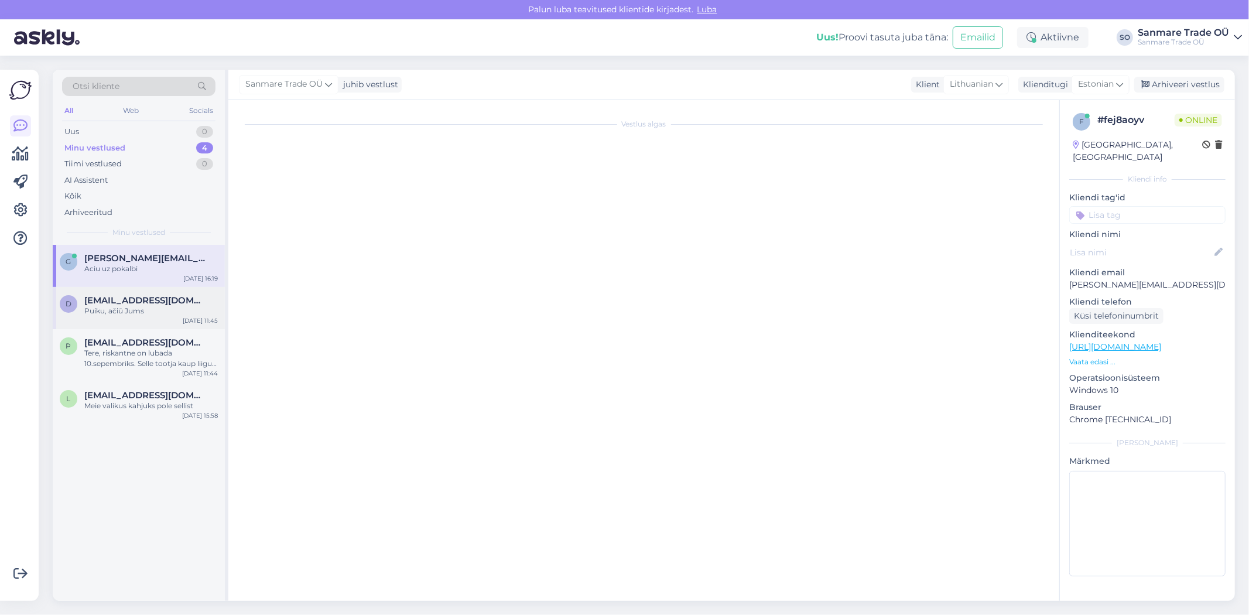
scroll to position [1823, 0]
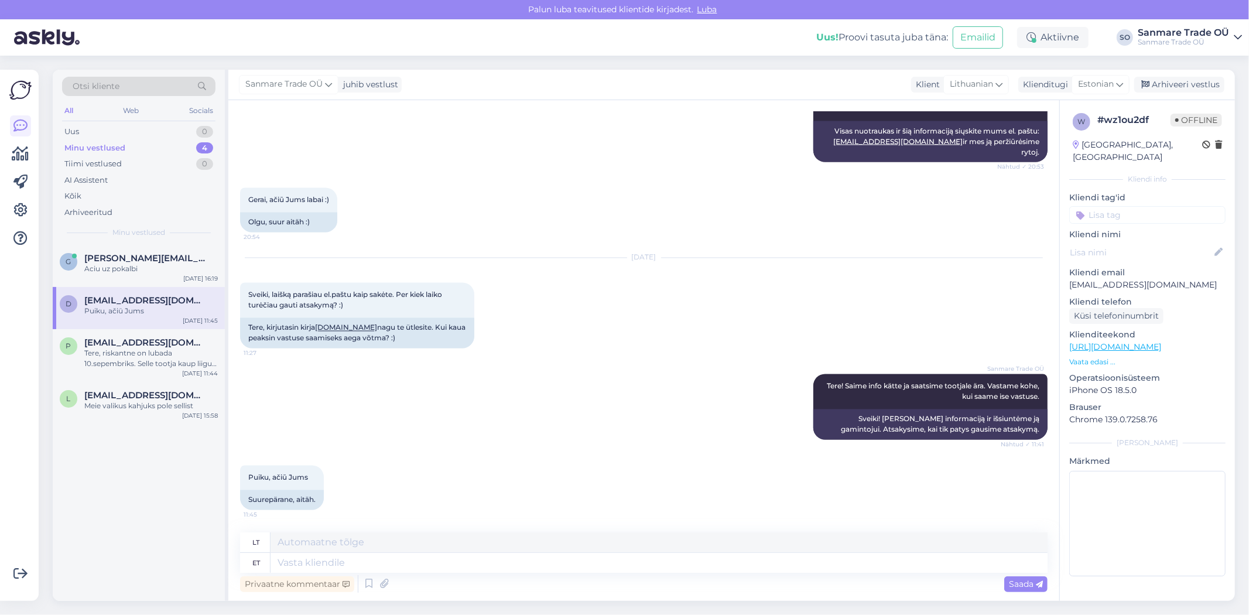
click at [125, 309] on div "Puiku, ačiū Jums" at bounding box center [151, 311] width 134 height 11
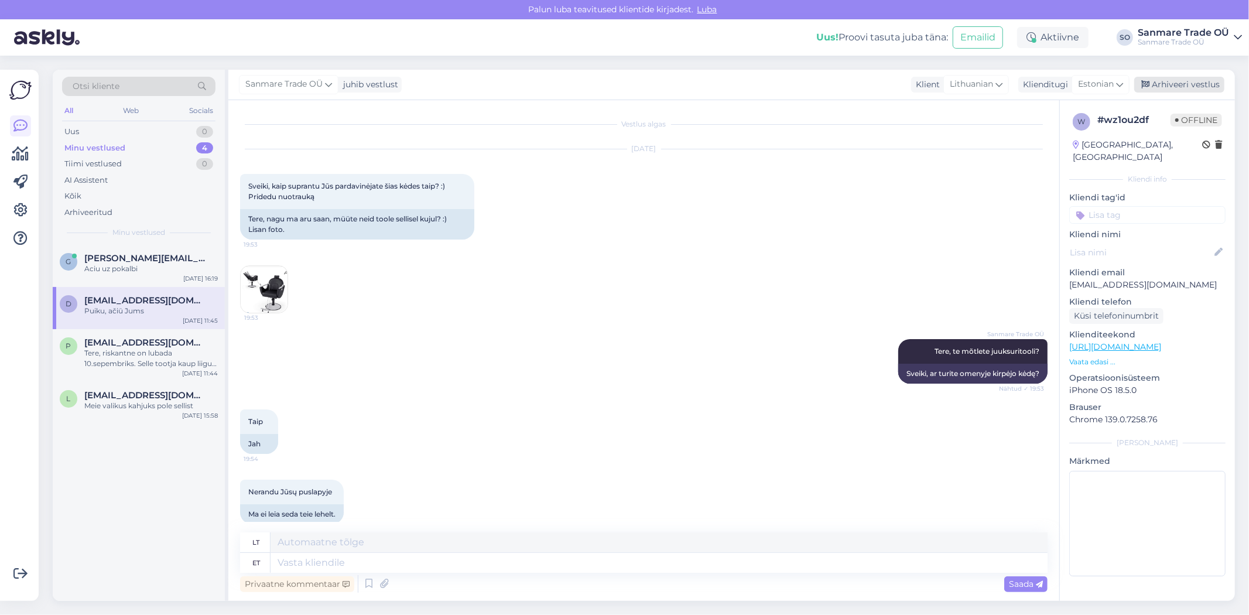
click at [1175, 78] on div "Arhiveeri vestlus" at bounding box center [1179, 85] width 90 height 16
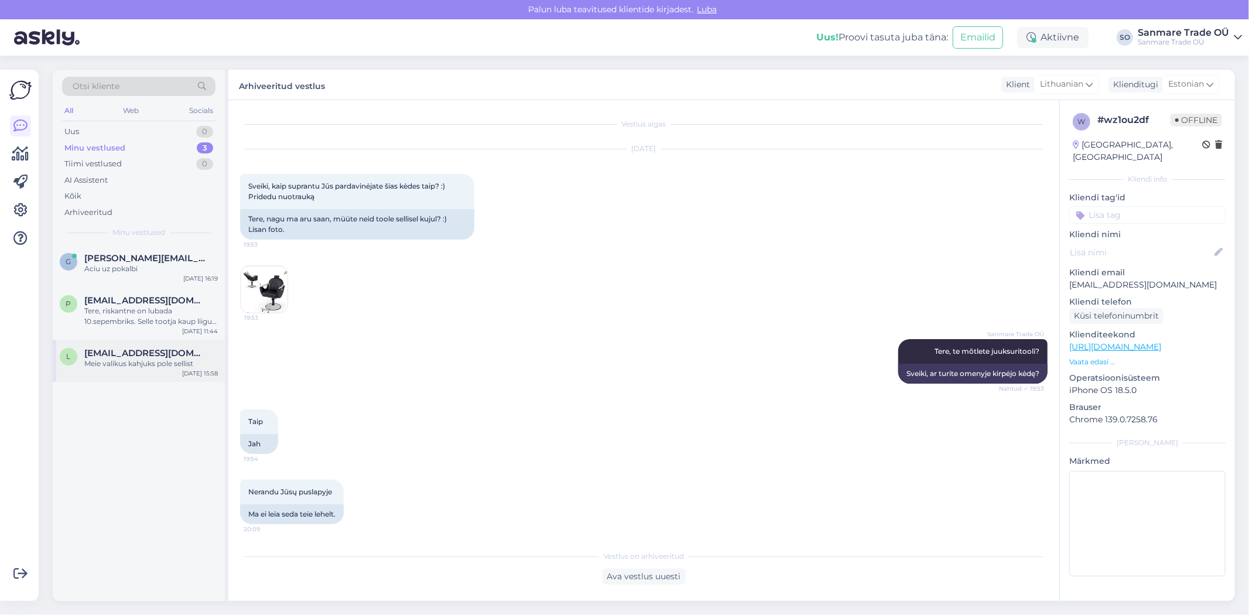
click at [149, 347] on div "l [EMAIL_ADDRESS][DOMAIN_NAME] Meie valikus kahjuks pole sellist [DATE] 15:58" at bounding box center [139, 361] width 172 height 42
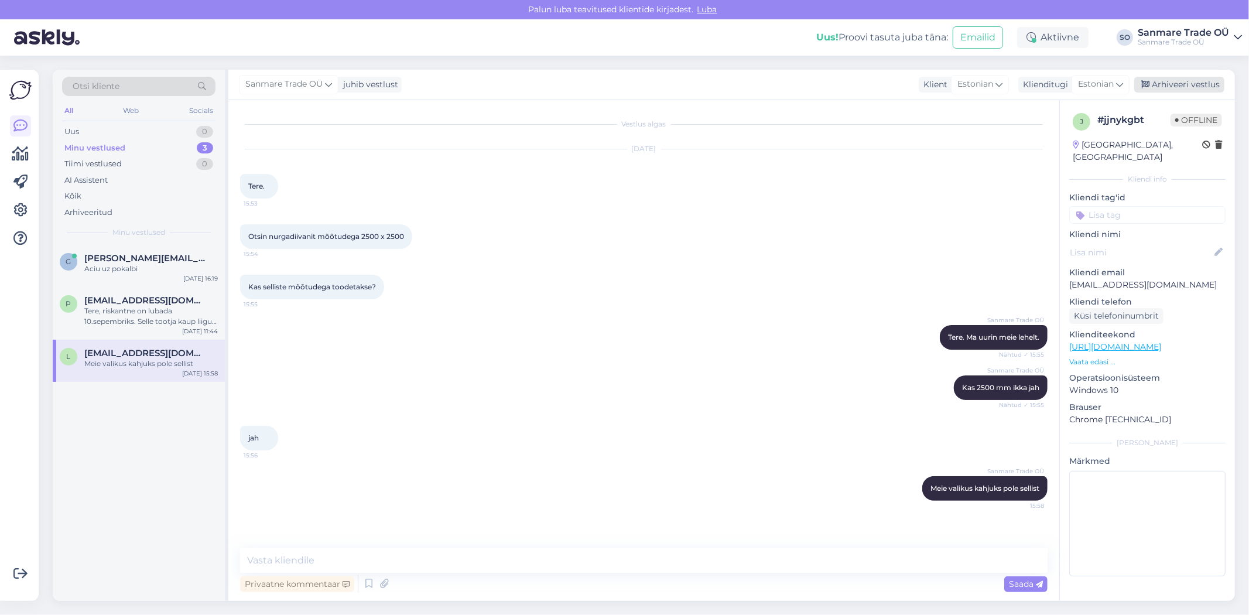
click at [1189, 86] on div "Arhiveeri vestlus" at bounding box center [1179, 85] width 90 height 16
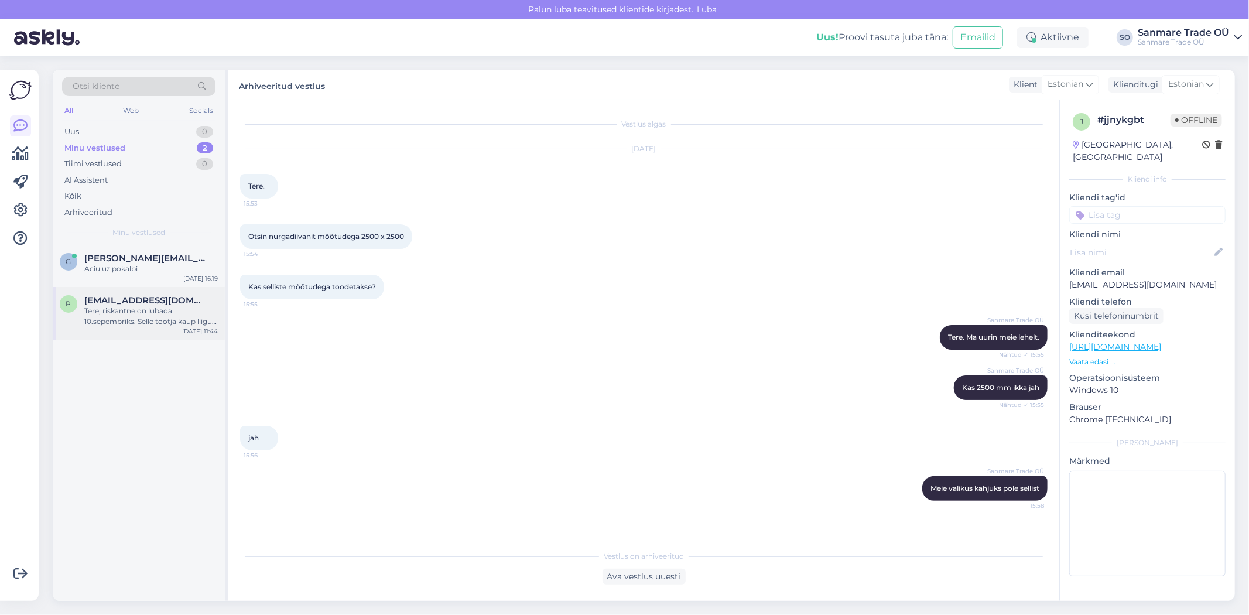
click at [153, 329] on div "p [EMAIL_ADDRESS][DOMAIN_NAME] Tere, riskantne on lubada 10.sepembriks. Selle t…" at bounding box center [139, 313] width 172 height 53
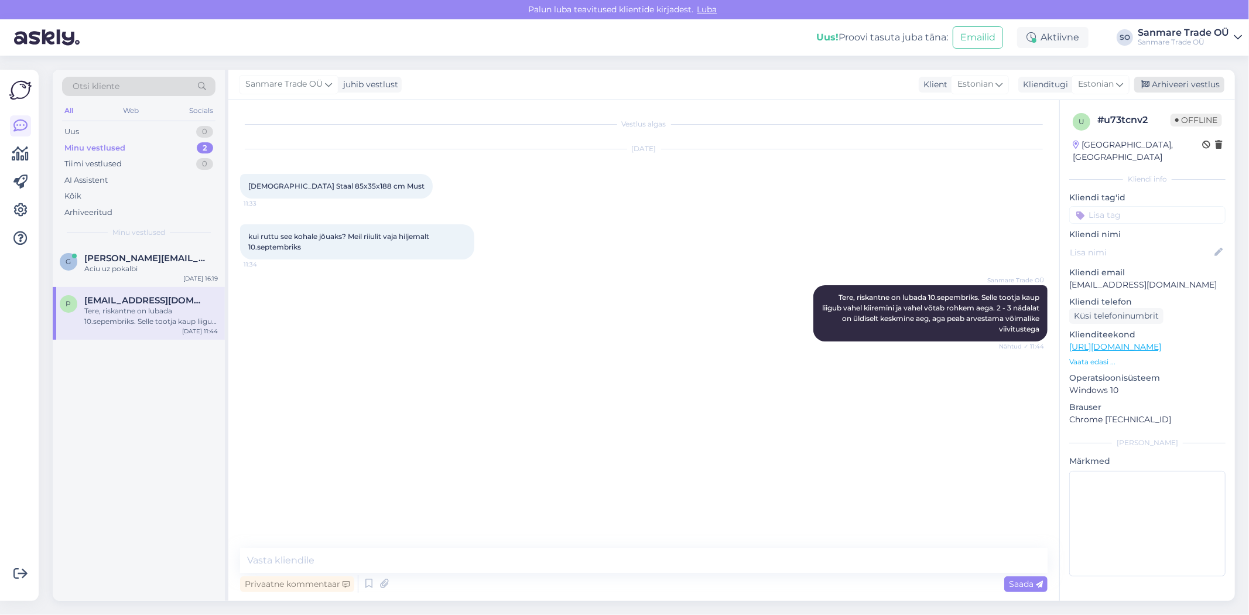
click at [1171, 85] on div "Arhiveeri vestlus" at bounding box center [1179, 85] width 90 height 16
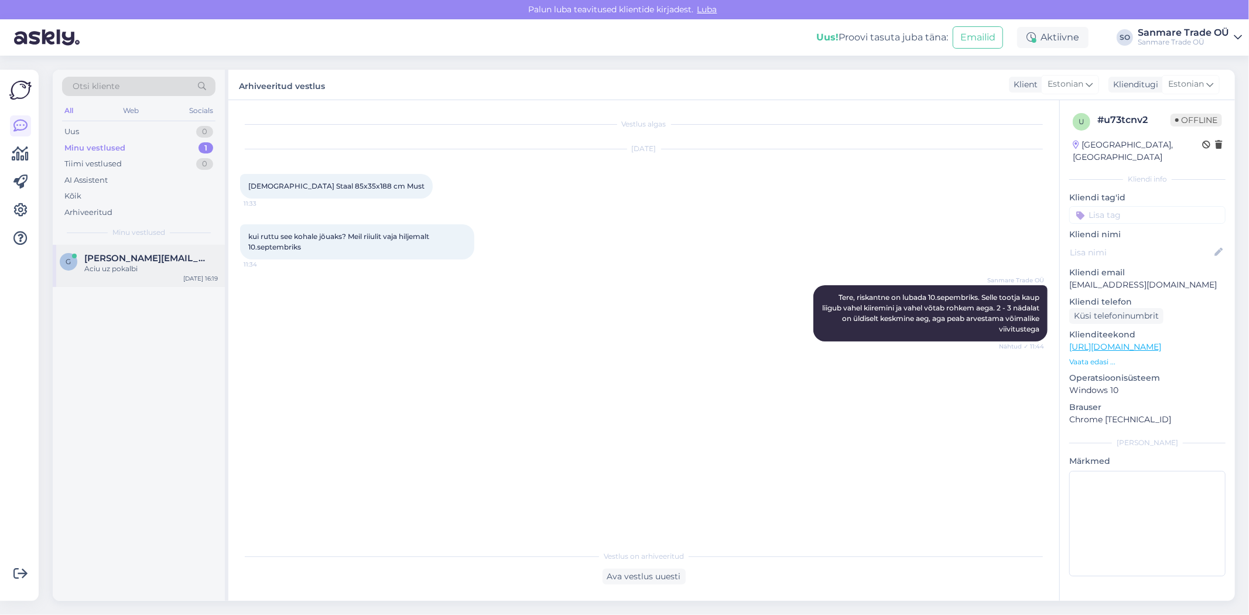
click at [125, 269] on div "Aciu uz pokalbi" at bounding box center [151, 269] width 134 height 11
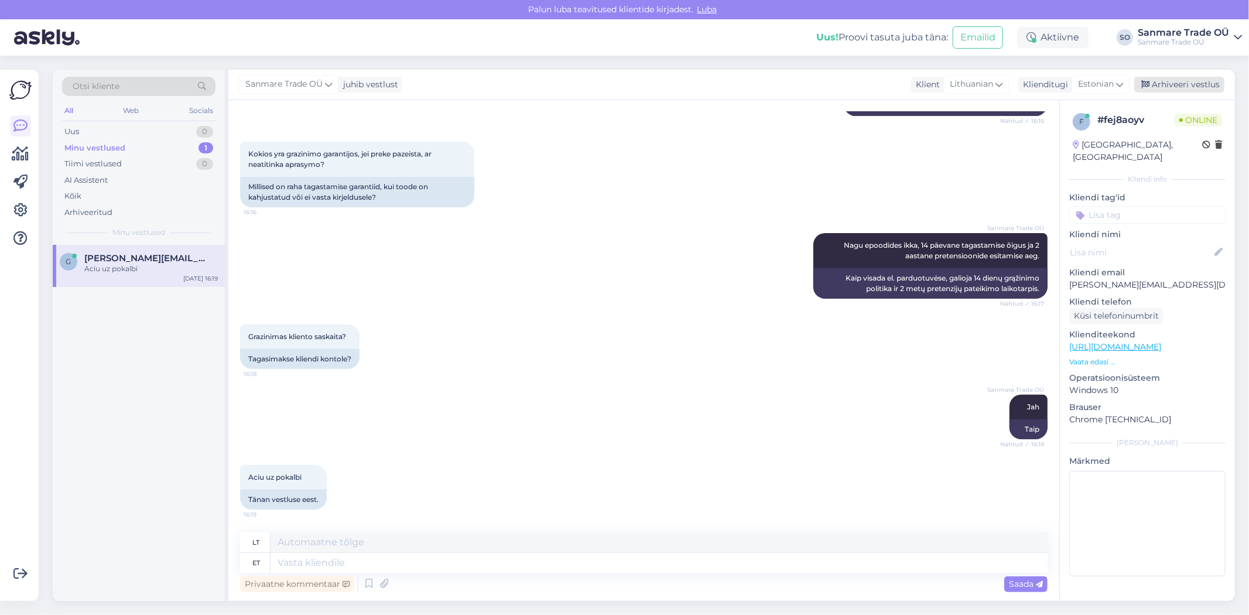
click at [1196, 83] on div "Arhiveeri vestlus" at bounding box center [1179, 85] width 90 height 16
